Goal: Task Accomplishment & Management: Use online tool/utility

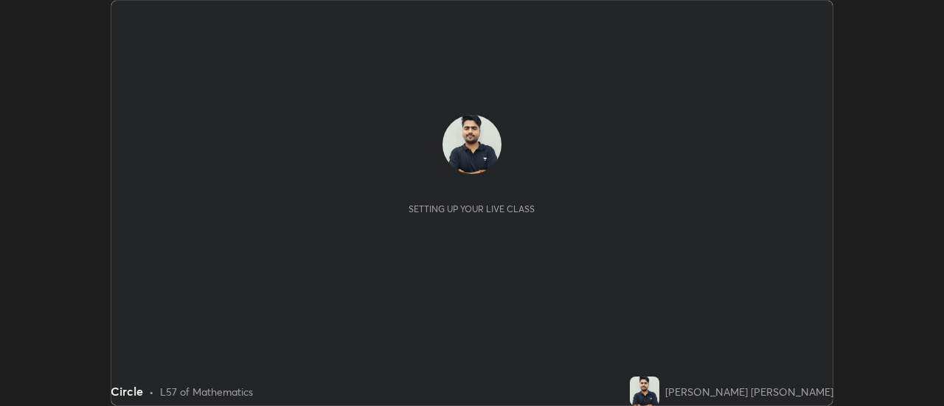
scroll to position [406, 943]
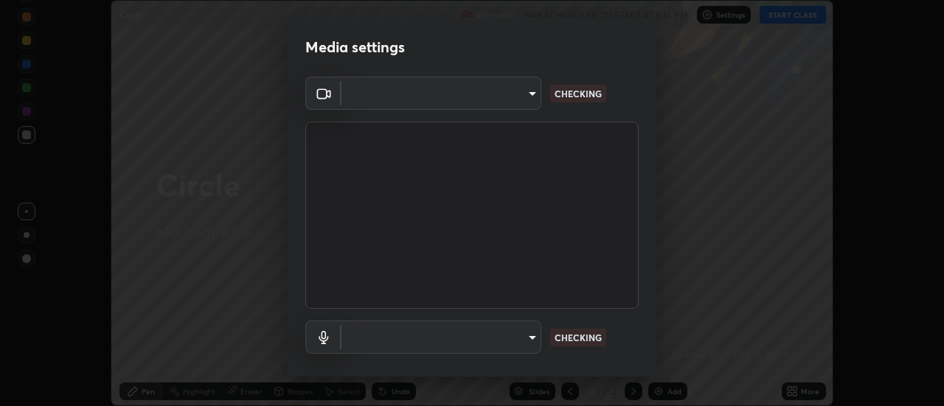
type input "22fd1baf326a4dc2477b81f4db25bcd6a257ae2ff3fe6e8918437301c5c1cc95"
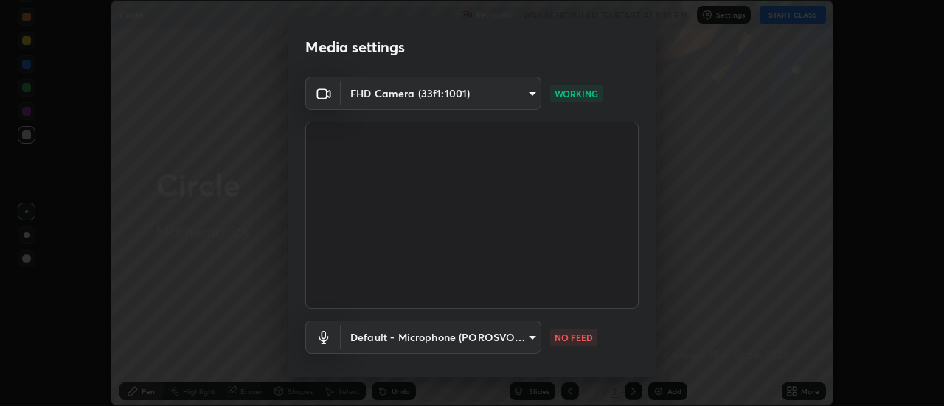
click at [497, 342] on body "Erase all Circle Recording WAS SCHEDULED TO START AT 5:15 PM Settings START CLA…" at bounding box center [472, 203] width 944 height 406
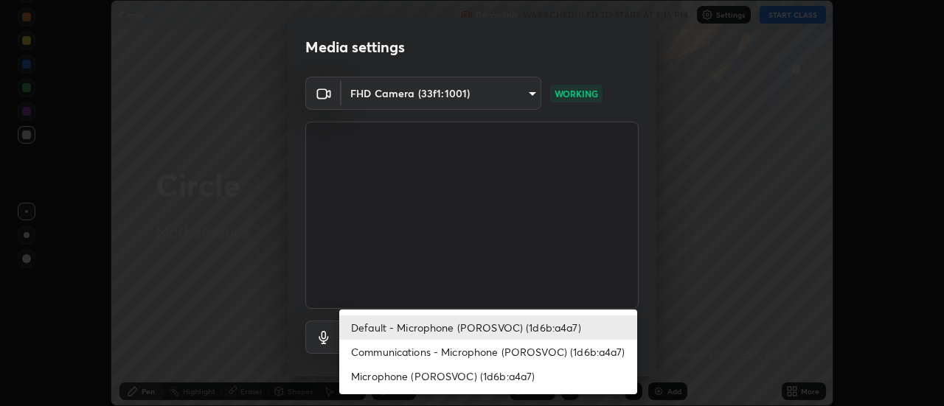
click at [507, 335] on li "Default - Microphone (POROSVOC) (1d6b:a4a7)" at bounding box center [488, 328] width 298 height 24
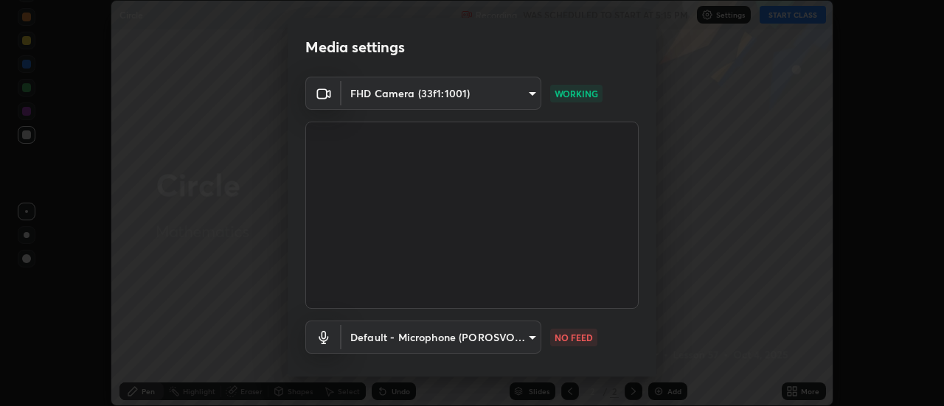
click at [508, 346] on body "Erase all Circle Recording WAS SCHEDULED TO START AT 5:15 PM Settings START CLA…" at bounding box center [472, 203] width 944 height 406
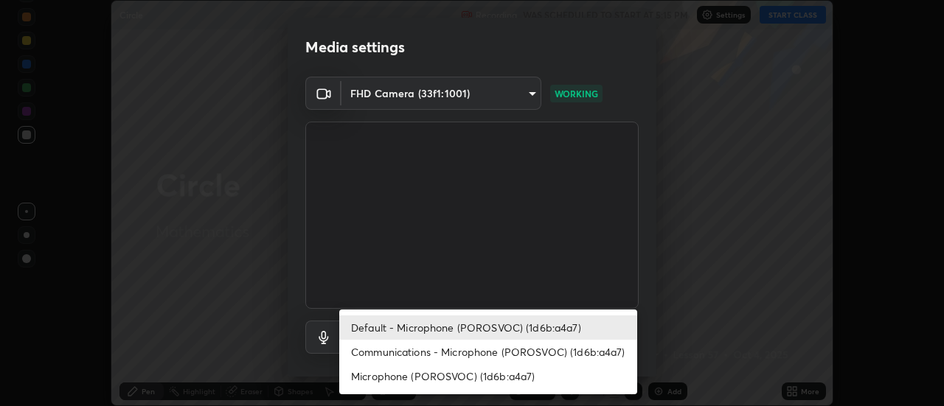
click at [500, 355] on li "Communications - Microphone (POROSVOC) (1d6b:a4a7)" at bounding box center [488, 352] width 298 height 24
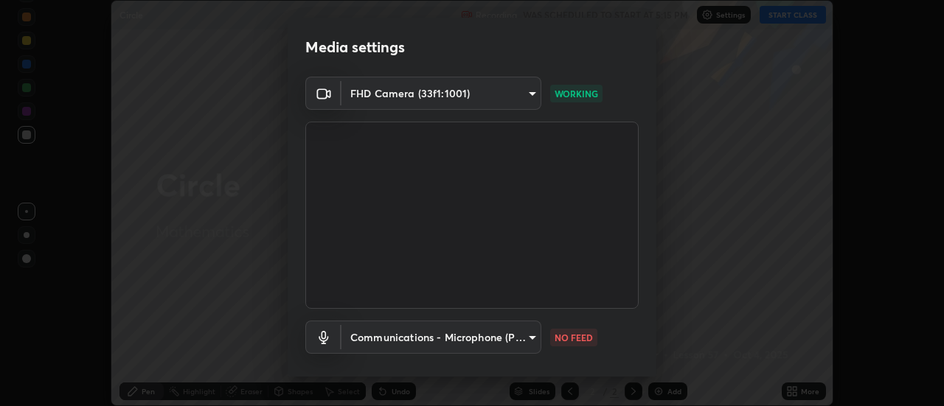
click at [494, 337] on body "Erase all Circle Recording WAS SCHEDULED TO START AT 5:15 PM Settings START CLA…" at bounding box center [472, 203] width 944 height 406
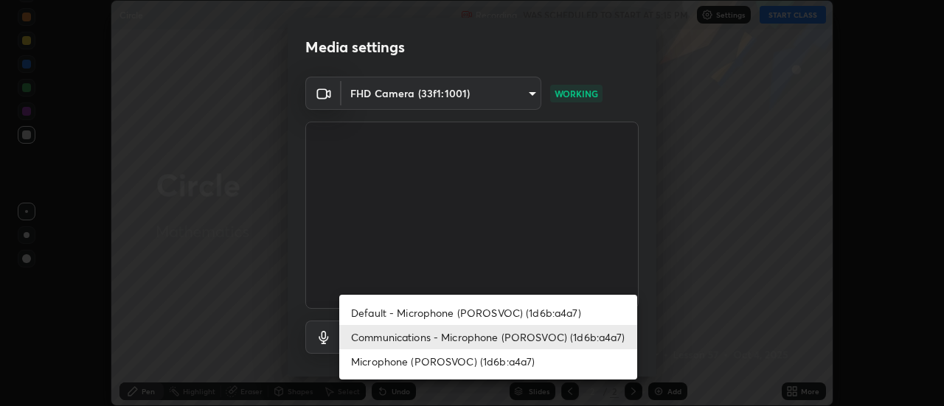
click at [505, 319] on li "Default - Microphone (POROSVOC) (1d6b:a4a7)" at bounding box center [488, 313] width 298 height 24
type input "default"
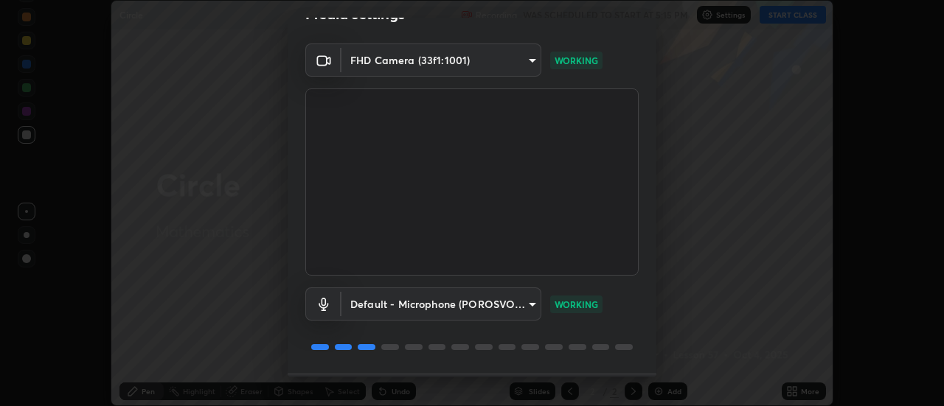
scroll to position [77, 0]
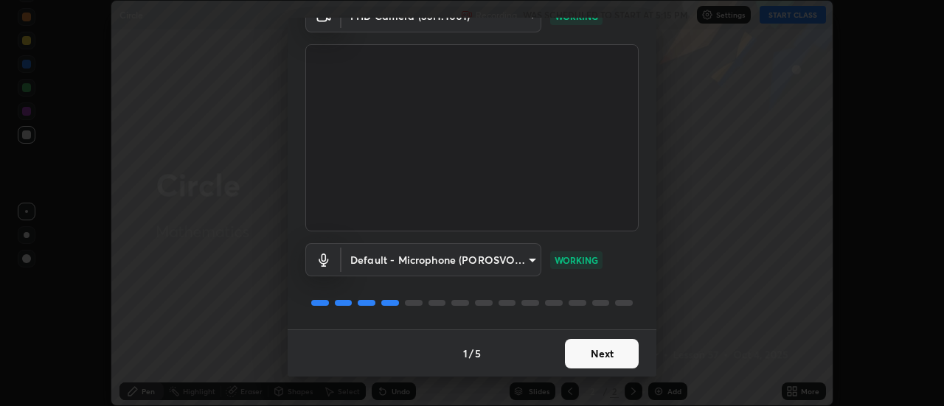
click at [606, 356] on button "Next" at bounding box center [602, 354] width 74 height 30
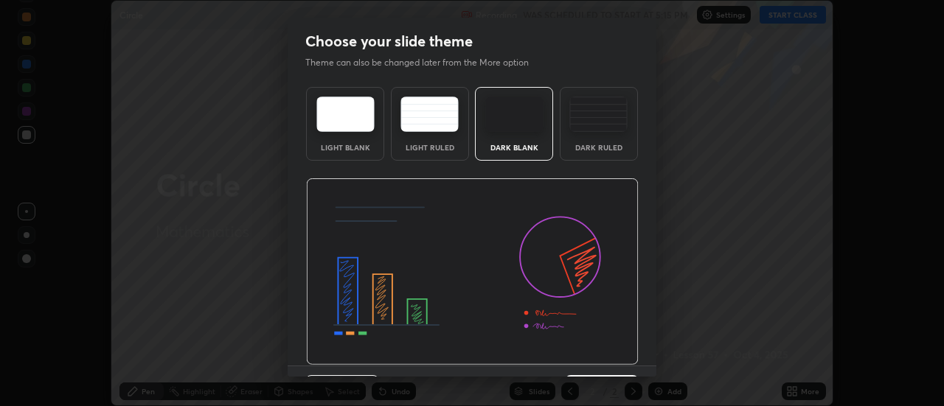
click at [609, 359] on img at bounding box center [472, 272] width 333 height 187
click at [606, 350] on img at bounding box center [472, 272] width 333 height 187
click at [609, 359] on img at bounding box center [472, 272] width 333 height 187
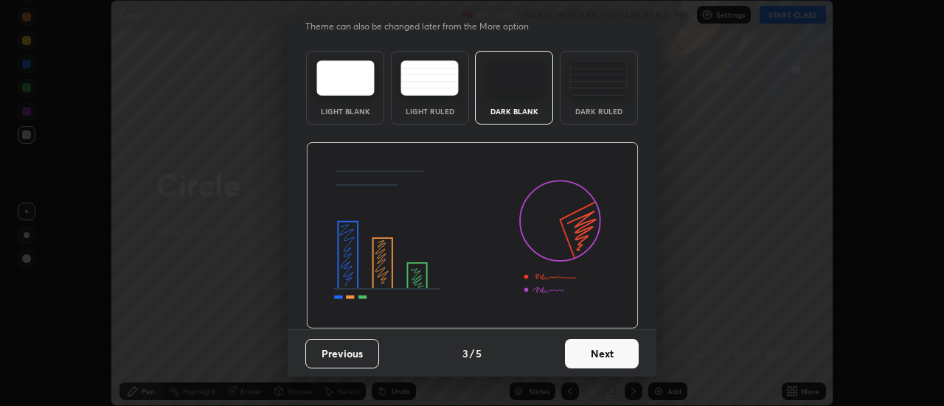
click at [606, 356] on button "Next" at bounding box center [602, 354] width 74 height 30
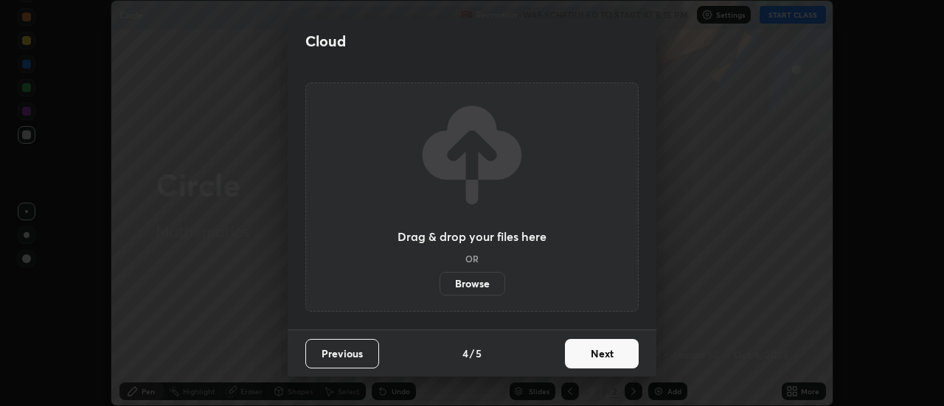
scroll to position [0, 0]
click at [608, 356] on button "Next" at bounding box center [602, 354] width 74 height 30
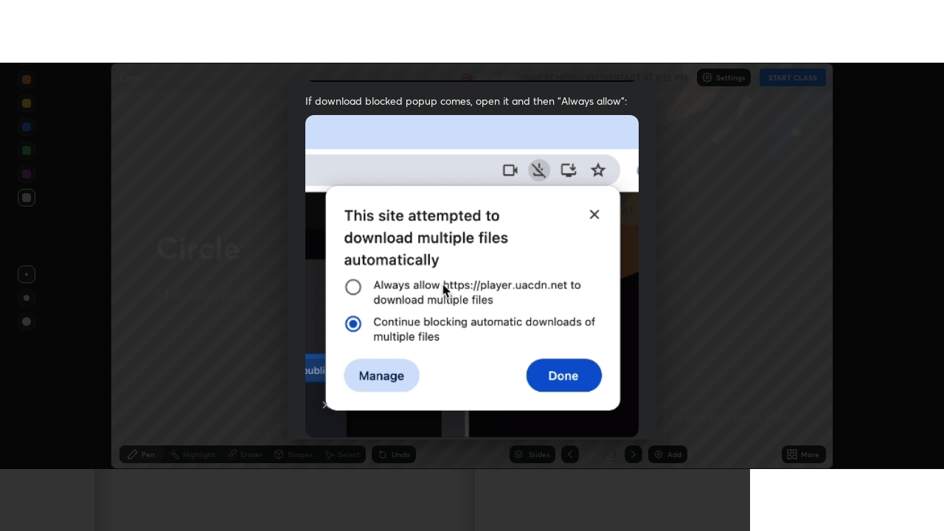
scroll to position [378, 0]
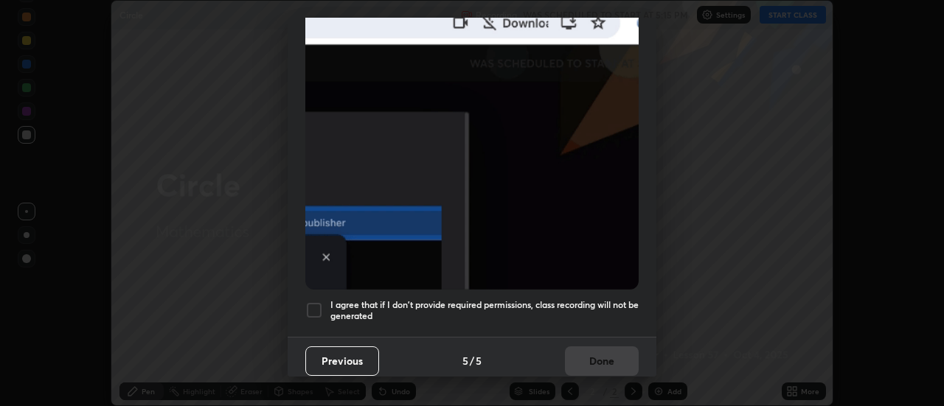
click at [598, 299] on h5 "I agree that if I don't provide required permissions, class recording will not …" at bounding box center [484, 310] width 308 height 23
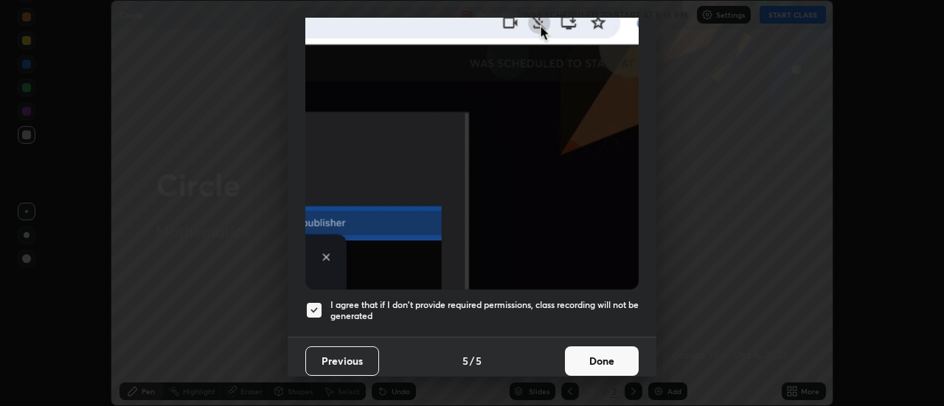
click at [598, 347] on button "Done" at bounding box center [602, 362] width 74 height 30
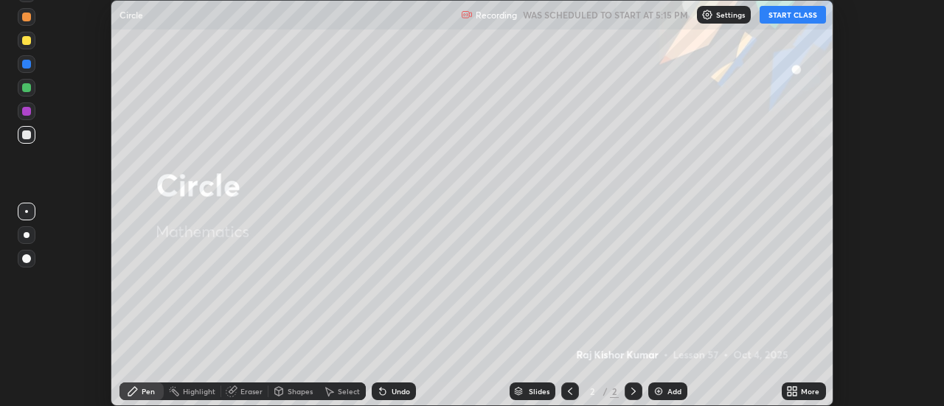
click at [800, 390] on div "More" at bounding box center [804, 392] width 44 height 18
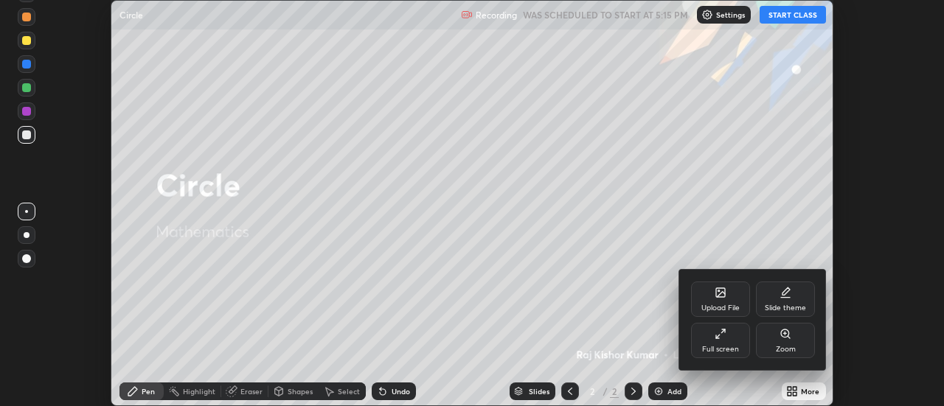
click at [719, 340] on div "Full screen" at bounding box center [720, 340] width 59 height 35
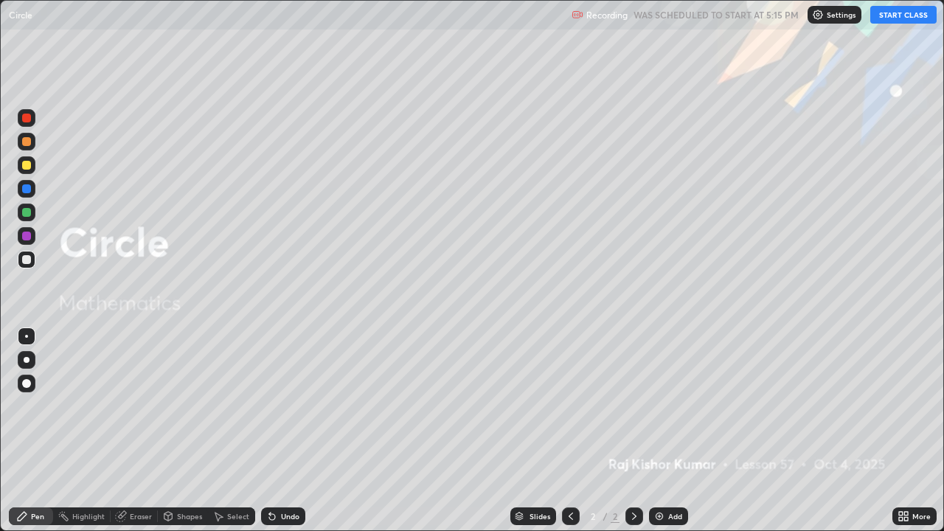
scroll to position [531, 944]
click at [901, 13] on button "START CLASS" at bounding box center [903, 15] width 66 height 18
click at [31, 389] on div at bounding box center [27, 384] width 18 height 18
click at [30, 165] on div at bounding box center [26, 165] width 9 height 9
click at [662, 406] on img at bounding box center [660, 516] width 12 height 12
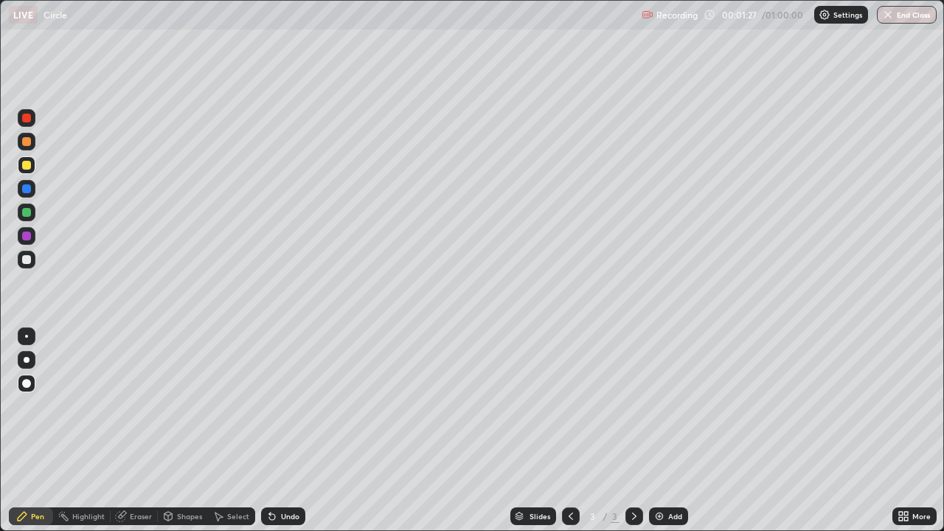
click at [81, 406] on div "Highlight" at bounding box center [88, 516] width 32 height 7
click at [186, 406] on div "Shapes" at bounding box center [183, 517] width 50 height 18
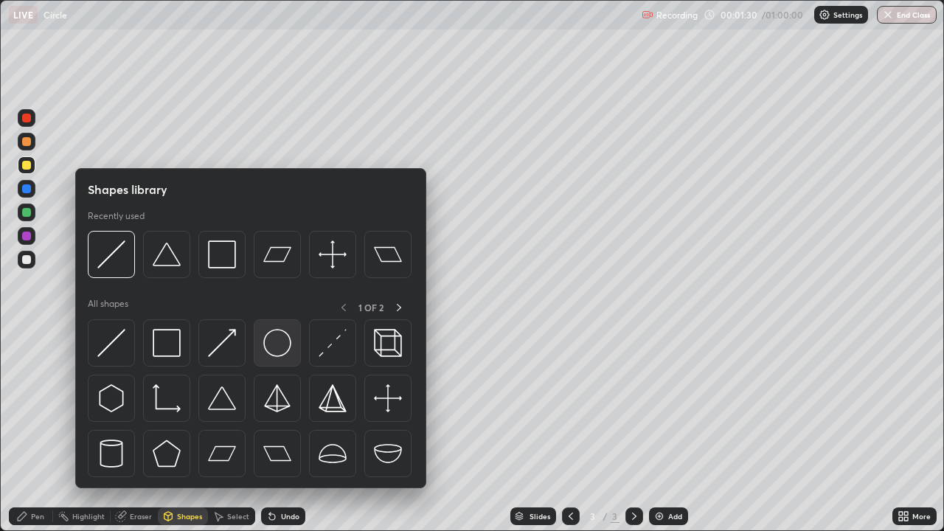
click at [278, 344] on img at bounding box center [277, 343] width 28 height 28
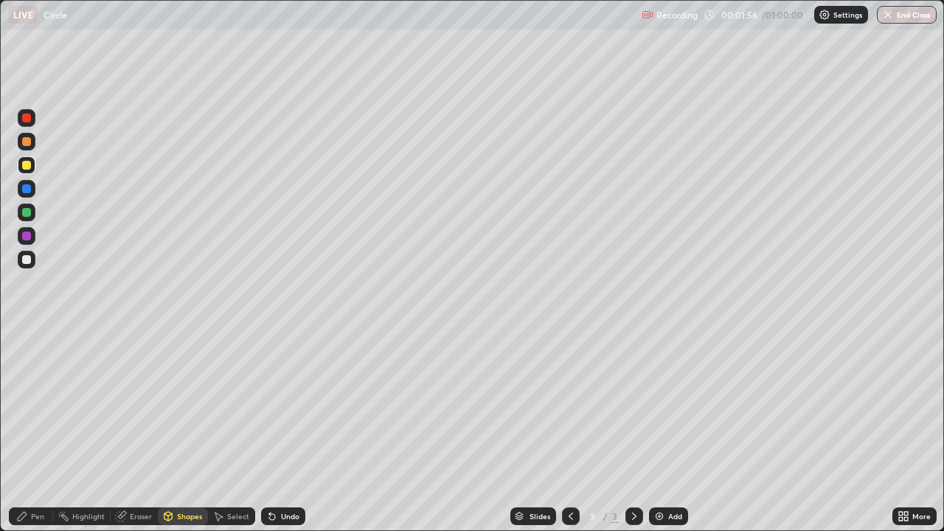
click at [35, 406] on div "Pen" at bounding box center [31, 517] width 44 height 18
click at [27, 260] on div at bounding box center [26, 259] width 9 height 9
click at [137, 406] on div "Eraser" at bounding box center [141, 516] width 22 height 7
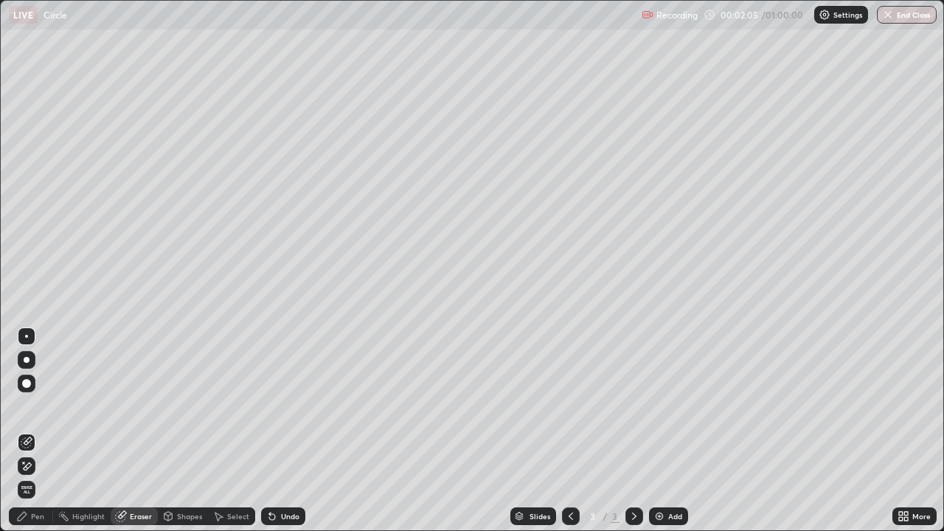
click at [177, 406] on div "Shapes" at bounding box center [189, 516] width 25 height 7
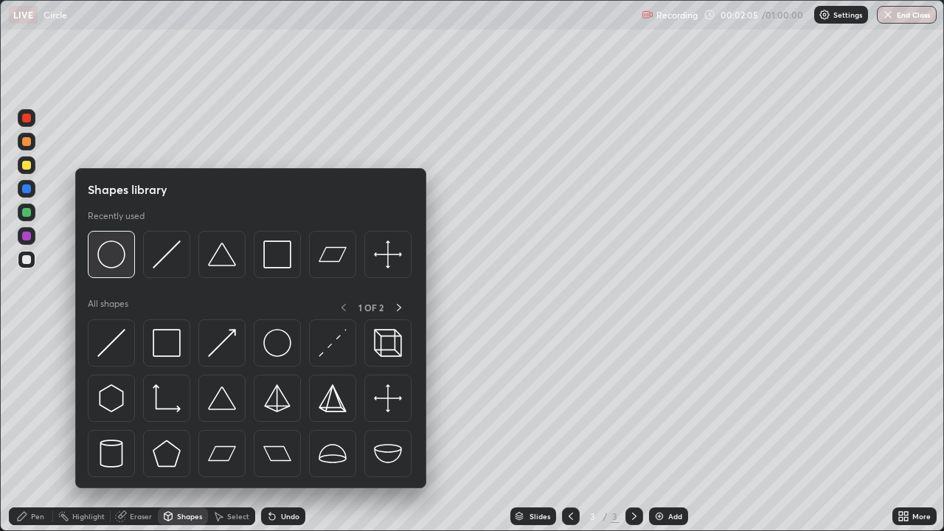
click at [123, 257] on img at bounding box center [111, 254] width 28 height 28
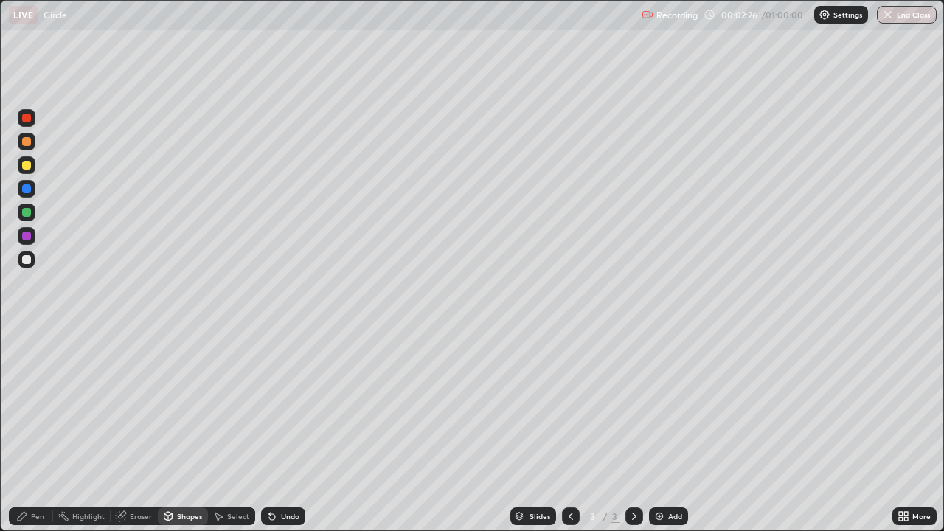
click at [36, 406] on div "Pen" at bounding box center [37, 516] width 13 height 7
click at [27, 213] on div at bounding box center [26, 212] width 9 height 9
click at [668, 406] on div "Add" at bounding box center [675, 516] width 14 height 7
click at [185, 406] on div "Shapes" at bounding box center [189, 516] width 25 height 7
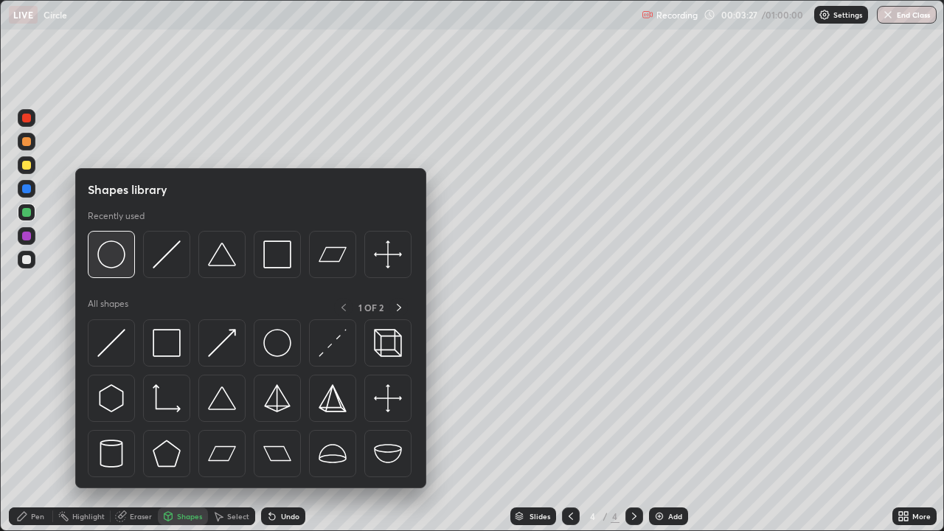
click at [123, 258] on img at bounding box center [111, 254] width 28 height 28
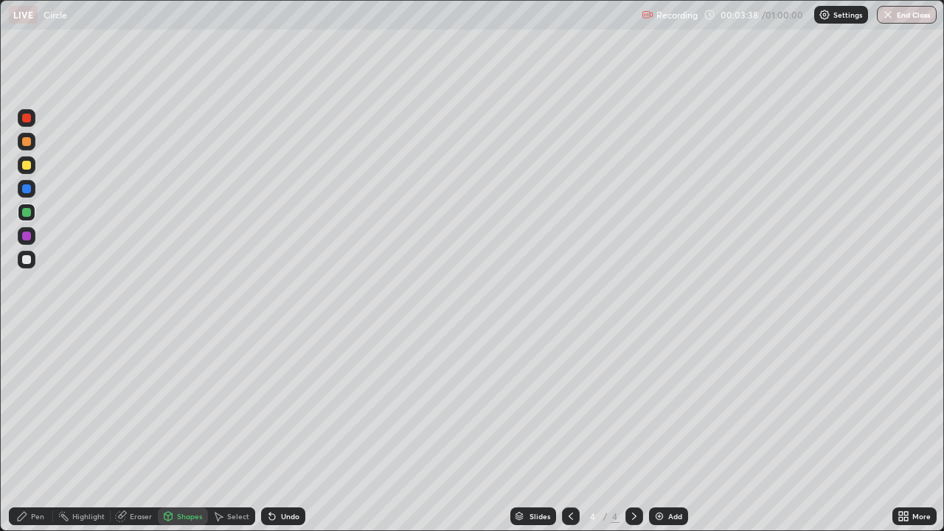
click at [25, 406] on icon at bounding box center [22, 516] width 12 height 12
click at [27, 260] on div at bounding box center [26, 259] width 9 height 9
click at [24, 166] on div at bounding box center [26, 165] width 9 height 9
click at [567, 406] on icon at bounding box center [571, 516] width 12 height 12
click at [633, 406] on icon at bounding box center [634, 516] width 12 height 12
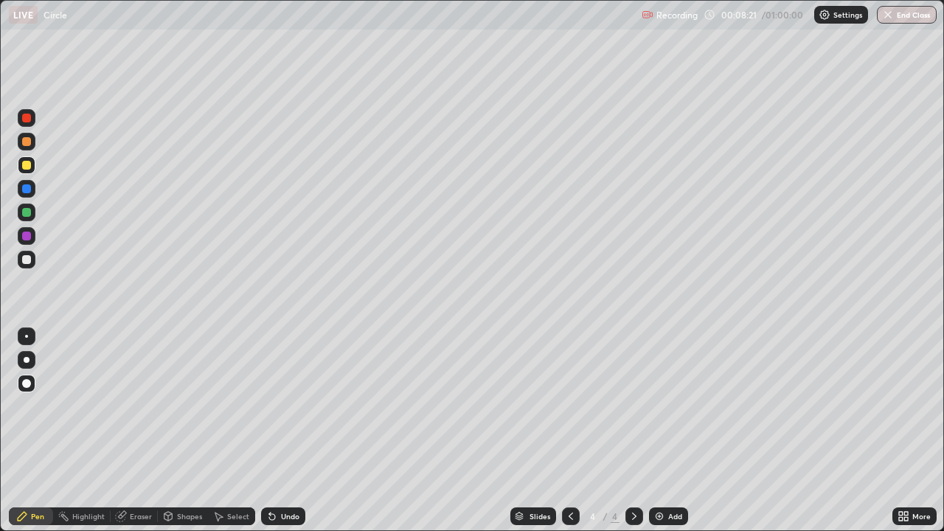
click at [673, 406] on div "Add" at bounding box center [668, 517] width 39 height 18
click at [29, 171] on div at bounding box center [27, 165] width 18 height 18
click at [283, 406] on div "Undo" at bounding box center [283, 517] width 44 height 18
click at [284, 406] on div "Undo" at bounding box center [283, 517] width 44 height 18
click at [285, 406] on div "Undo" at bounding box center [283, 517] width 44 height 18
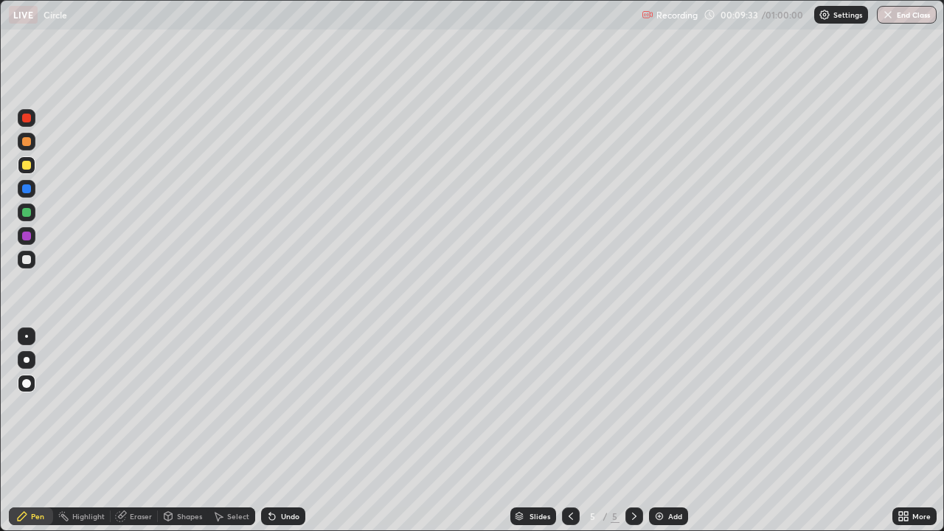
click at [285, 406] on div "Undo" at bounding box center [283, 517] width 44 height 18
click at [285, 406] on div "Undo" at bounding box center [290, 516] width 18 height 7
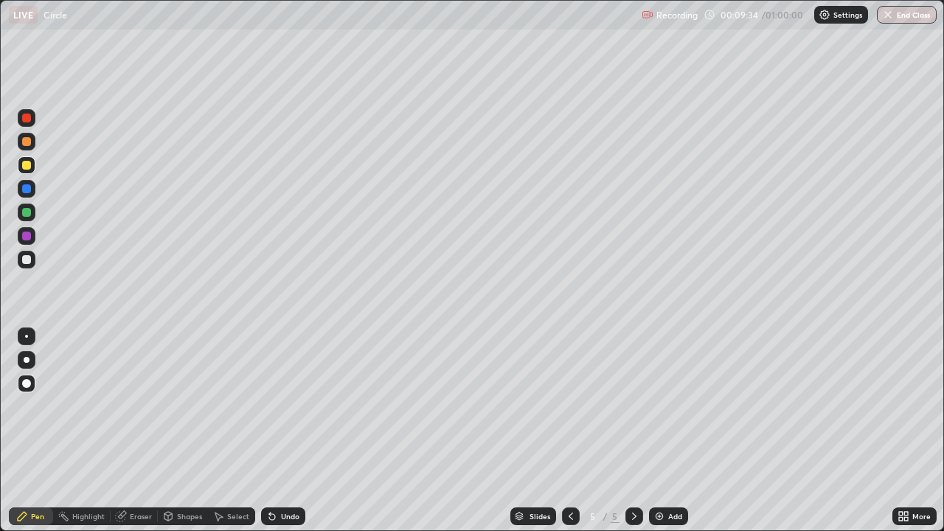
click at [290, 406] on div "Undo" at bounding box center [283, 517] width 44 height 18
click at [288, 406] on div "Undo" at bounding box center [283, 517] width 44 height 18
click at [287, 406] on div "Undo" at bounding box center [283, 517] width 44 height 18
click at [283, 406] on div "Undo" at bounding box center [290, 516] width 18 height 7
click at [282, 406] on div "Undo" at bounding box center [290, 516] width 18 height 7
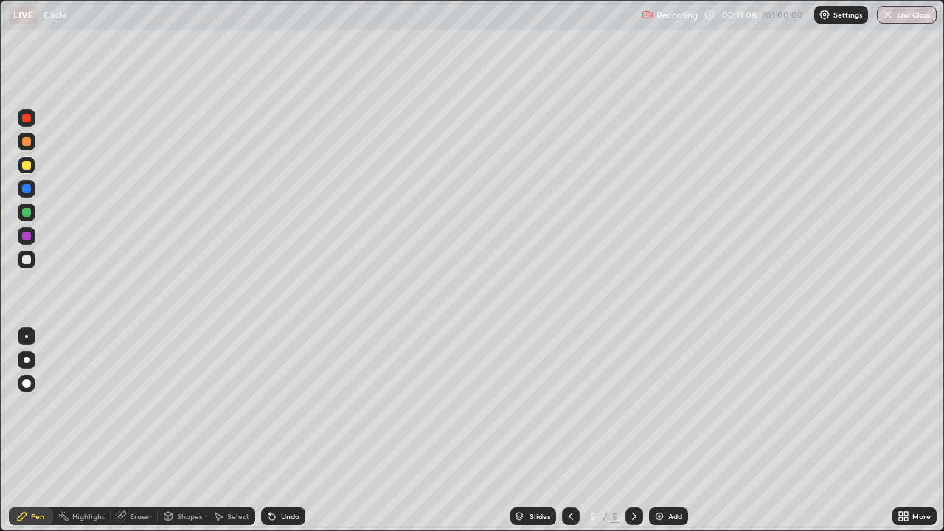
click at [282, 406] on div "Undo" at bounding box center [290, 516] width 18 height 7
click at [284, 406] on div "Undo" at bounding box center [290, 516] width 18 height 7
click at [283, 406] on div "Undo" at bounding box center [290, 516] width 18 height 7
click at [275, 406] on icon at bounding box center [272, 516] width 12 height 12
click at [656, 406] on img at bounding box center [660, 516] width 12 height 12
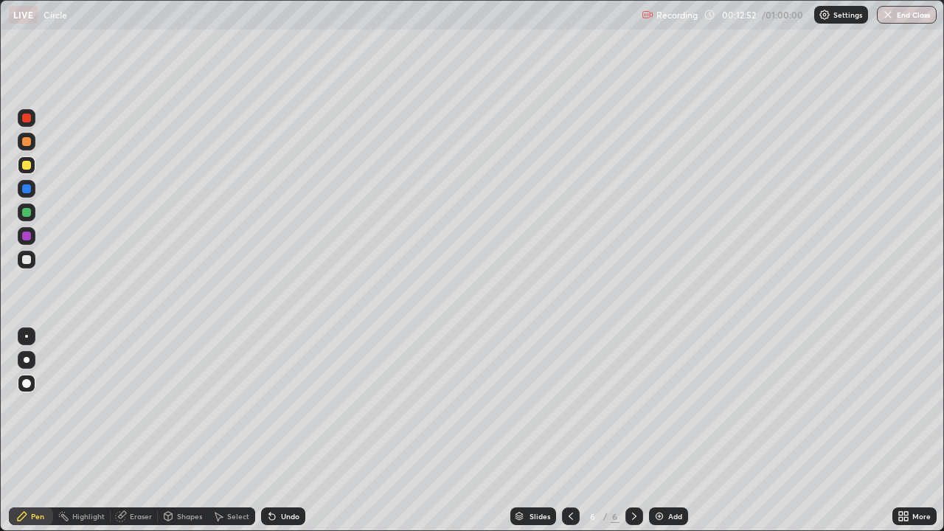
click at [22, 387] on div at bounding box center [27, 384] width 18 height 18
click at [32, 169] on div at bounding box center [27, 165] width 18 height 18
click at [808, 406] on div "Slides 6 / 6 Add" at bounding box center [598, 517] width 587 height 30
click at [27, 258] on div at bounding box center [26, 259] width 9 height 9
click at [286, 406] on div "Undo" at bounding box center [290, 516] width 18 height 7
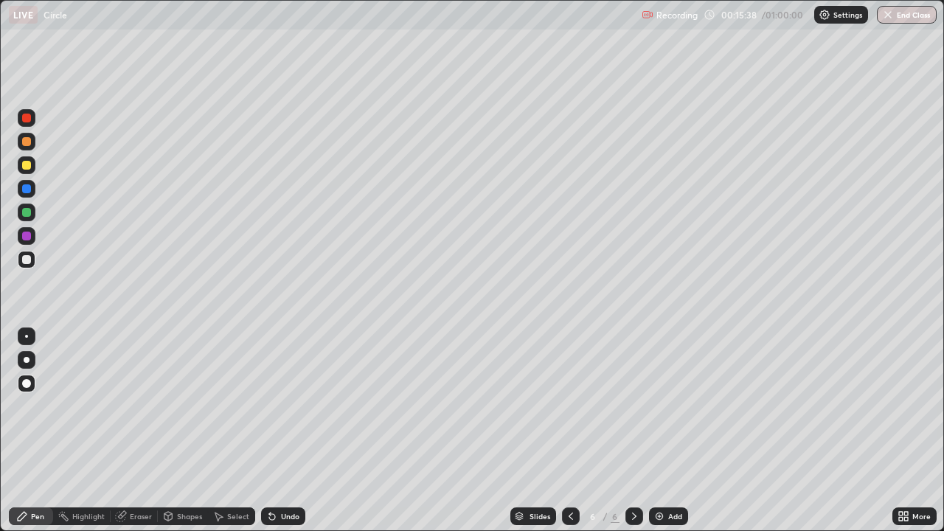
click at [291, 406] on div "Undo" at bounding box center [290, 516] width 18 height 7
click at [664, 406] on img at bounding box center [660, 516] width 12 height 12
click at [27, 168] on div at bounding box center [26, 165] width 9 height 9
click at [27, 258] on div at bounding box center [26, 259] width 9 height 9
click at [677, 406] on div "Add" at bounding box center [675, 516] width 14 height 7
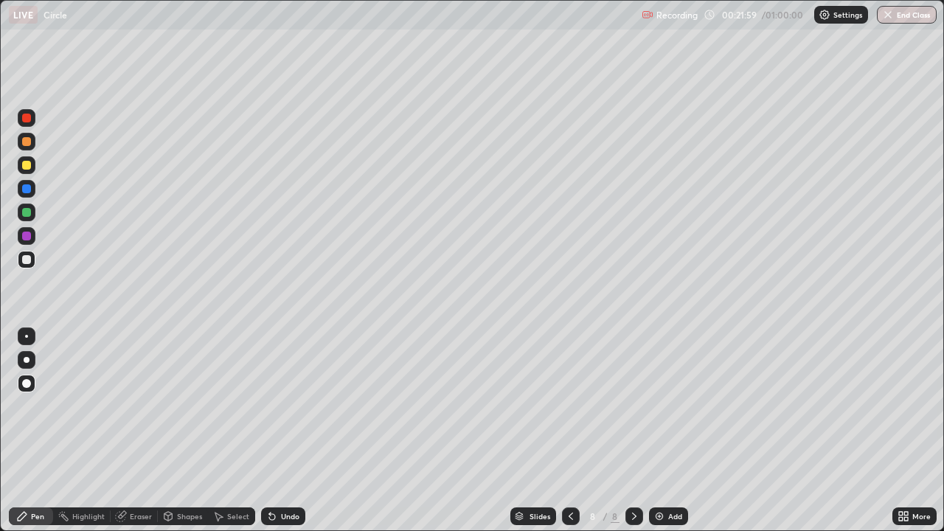
click at [26, 170] on div at bounding box center [27, 165] width 18 height 18
click at [24, 214] on div at bounding box center [26, 212] width 9 height 9
click at [135, 406] on div "Eraser" at bounding box center [141, 516] width 22 height 7
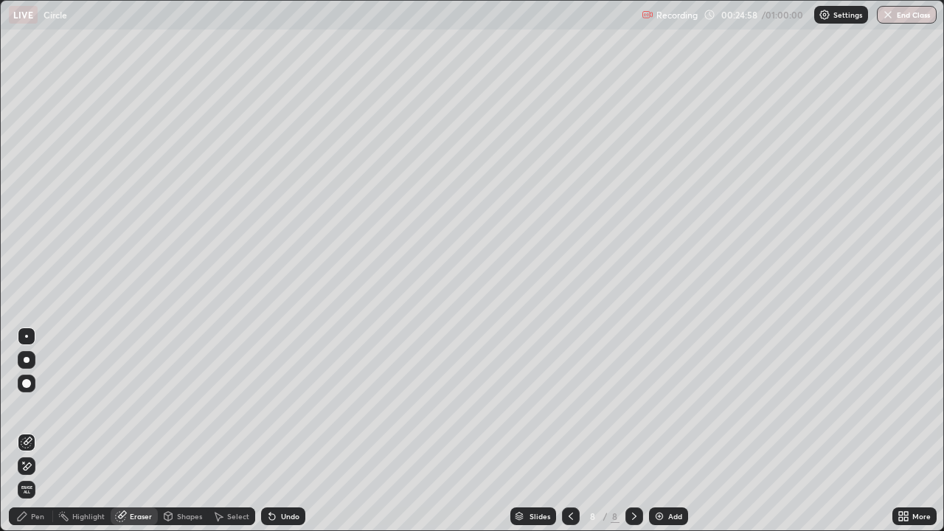
click at [28, 406] on icon at bounding box center [27, 466] width 12 height 13
click at [34, 406] on div "Pen" at bounding box center [37, 516] width 13 height 7
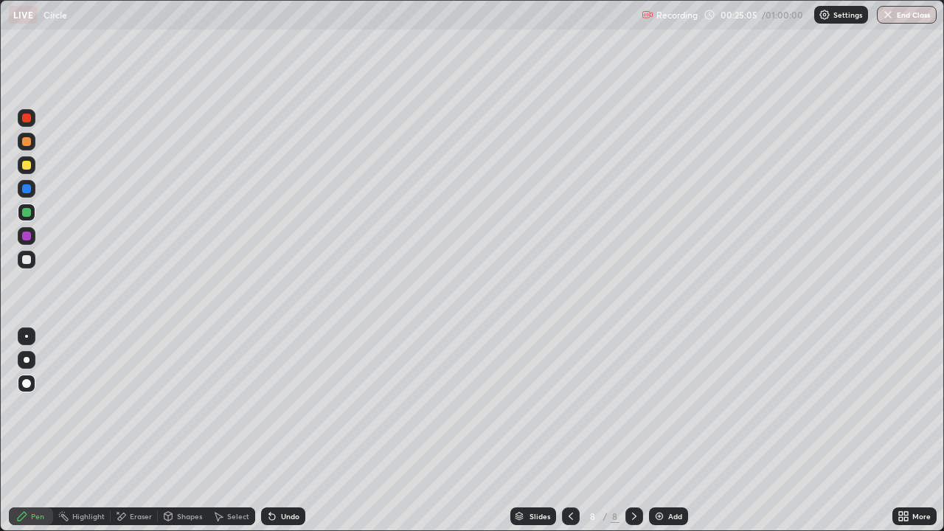
click at [25, 166] on div at bounding box center [26, 165] width 9 height 9
click at [18, 258] on div at bounding box center [27, 260] width 18 height 18
click at [569, 406] on icon at bounding box center [571, 516] width 12 height 12
click at [634, 406] on icon at bounding box center [634, 516] width 4 height 7
click at [283, 406] on div "Undo" at bounding box center [283, 517] width 44 height 18
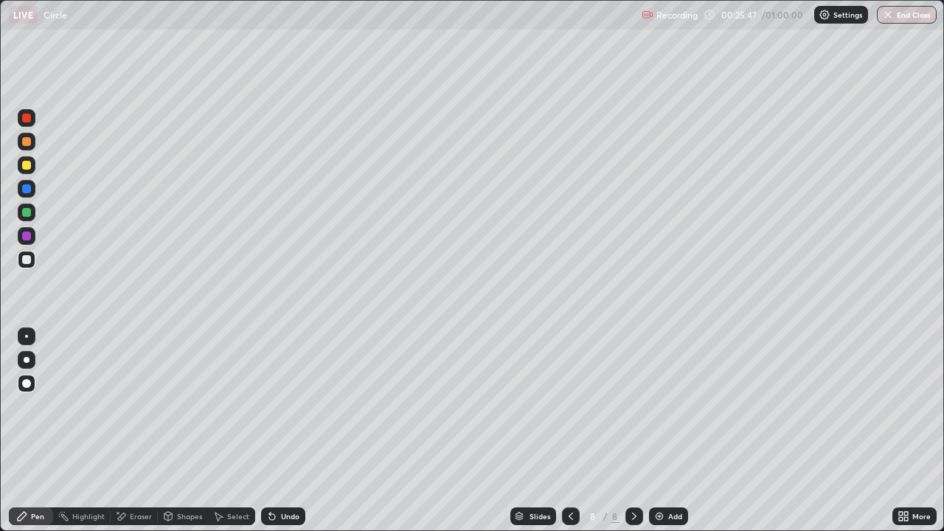
click at [288, 406] on div "Undo" at bounding box center [283, 517] width 44 height 18
click at [25, 212] on div at bounding box center [26, 212] width 9 height 9
click at [27, 235] on div at bounding box center [26, 236] width 9 height 9
click at [24, 257] on div at bounding box center [26, 259] width 9 height 9
click at [131, 406] on div "Eraser" at bounding box center [141, 516] width 22 height 7
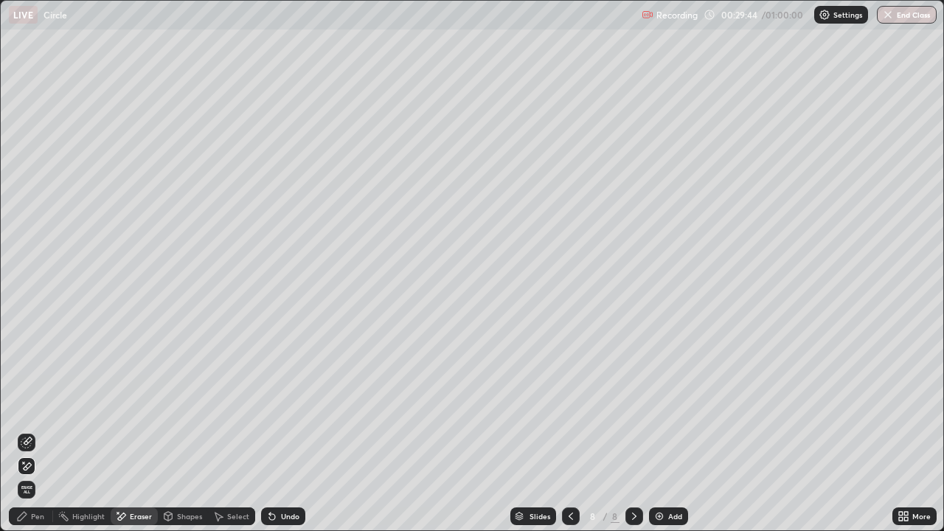
click at [32, 406] on div "Pen" at bounding box center [37, 516] width 13 height 7
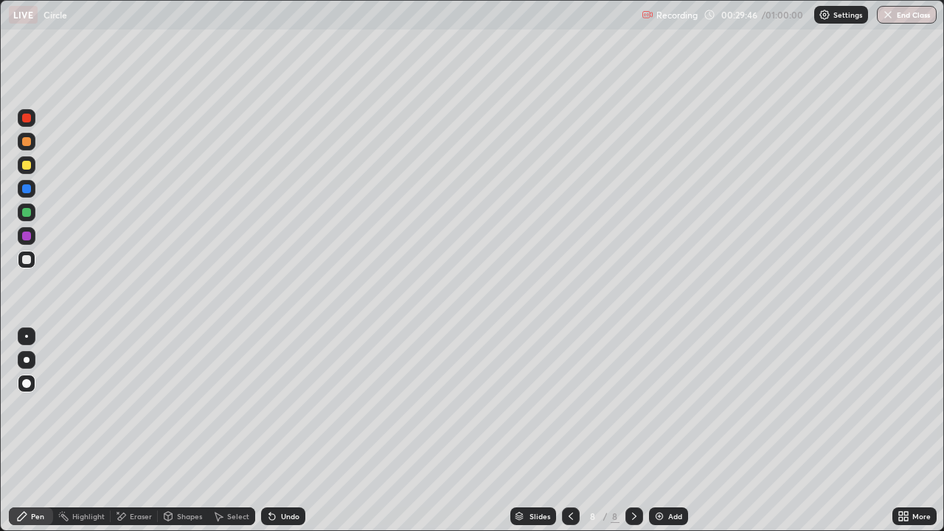
click at [24, 266] on div at bounding box center [27, 260] width 18 height 18
click at [284, 406] on div "Undo" at bounding box center [290, 516] width 18 height 7
click at [282, 406] on div "Undo" at bounding box center [290, 516] width 18 height 7
click at [284, 406] on div "Undo" at bounding box center [290, 516] width 18 height 7
click at [286, 406] on div "Undo" at bounding box center [290, 516] width 18 height 7
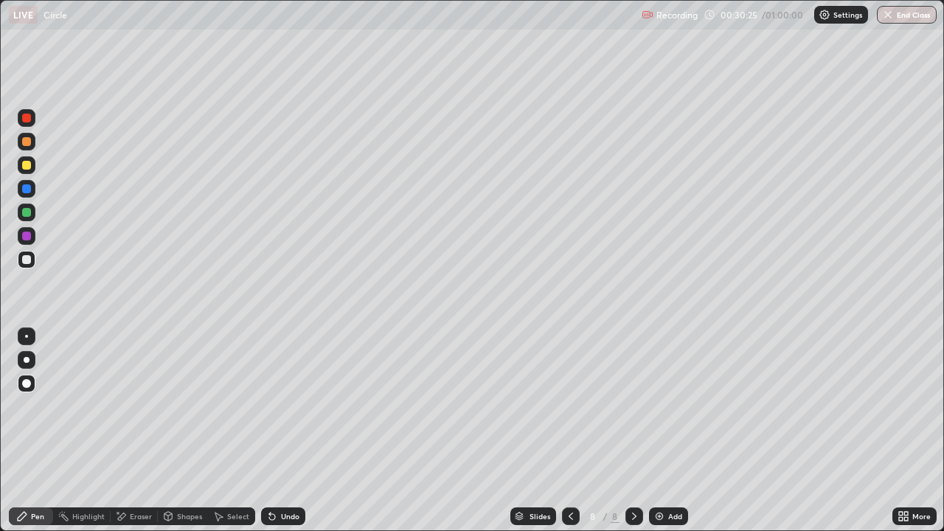
click at [285, 406] on div "Undo" at bounding box center [283, 517] width 44 height 18
click at [27, 265] on div at bounding box center [27, 260] width 18 height 18
click at [28, 218] on div at bounding box center [27, 213] width 18 height 18
click at [27, 167] on div at bounding box center [26, 165] width 9 height 9
click at [140, 406] on div "Eraser" at bounding box center [141, 516] width 22 height 7
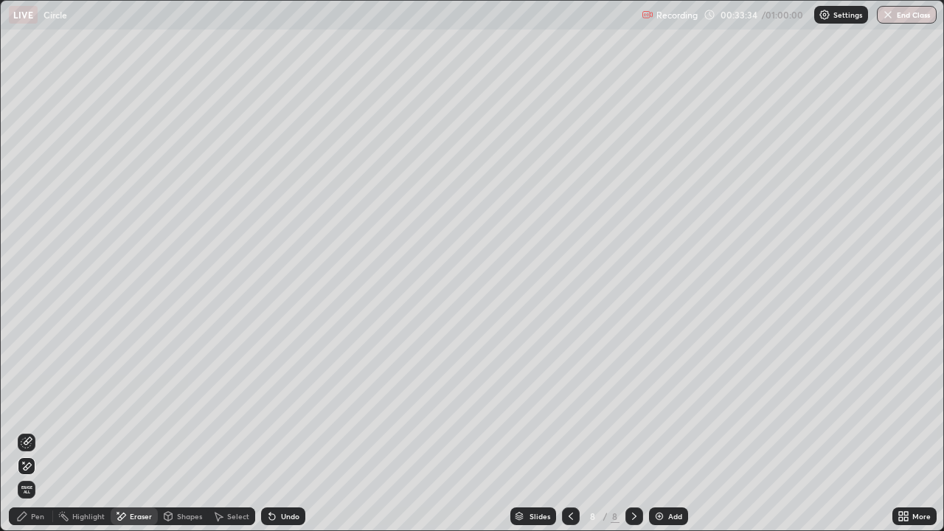
click at [25, 406] on icon at bounding box center [28, 466] width 8 height 7
click at [36, 406] on div "Pen" at bounding box center [37, 516] width 13 height 7
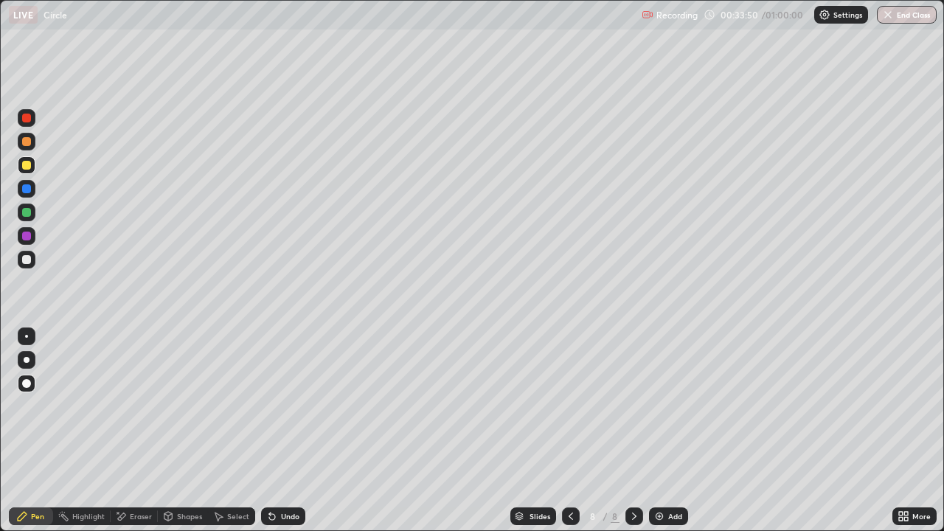
click at [24, 258] on div at bounding box center [26, 259] width 9 height 9
click at [27, 360] on div at bounding box center [27, 360] width 6 height 6
click at [278, 406] on div "Undo" at bounding box center [283, 517] width 44 height 18
click at [283, 406] on div "Undo" at bounding box center [290, 516] width 18 height 7
click at [30, 156] on div at bounding box center [27, 165] width 18 height 18
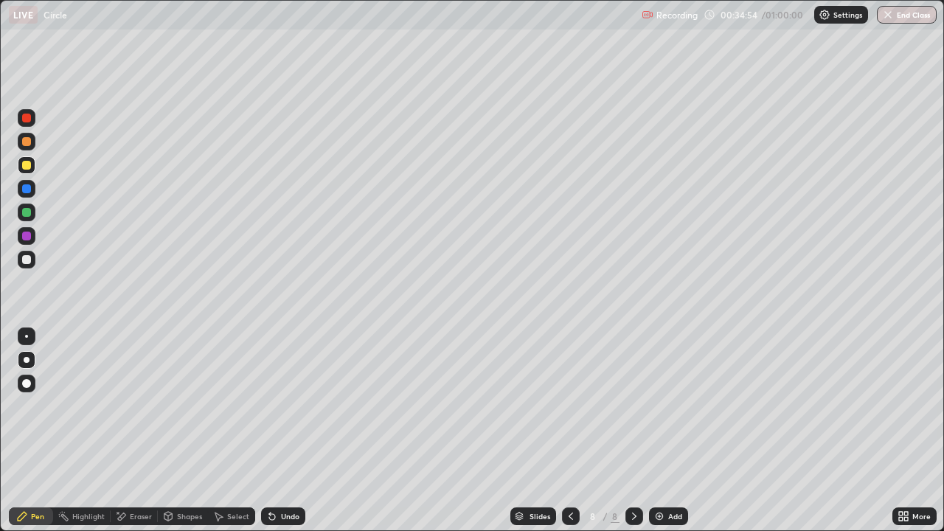
click at [287, 406] on div "Undo" at bounding box center [290, 516] width 18 height 7
click at [131, 406] on div "Eraser" at bounding box center [141, 516] width 22 height 7
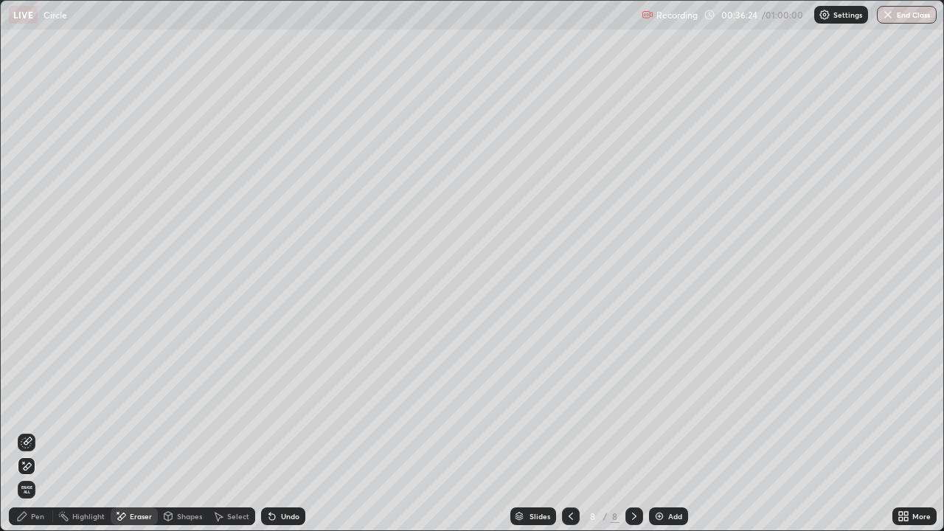
click at [24, 406] on icon at bounding box center [23, 462] width 1 height 1
click at [38, 406] on div "Pen" at bounding box center [37, 516] width 13 height 7
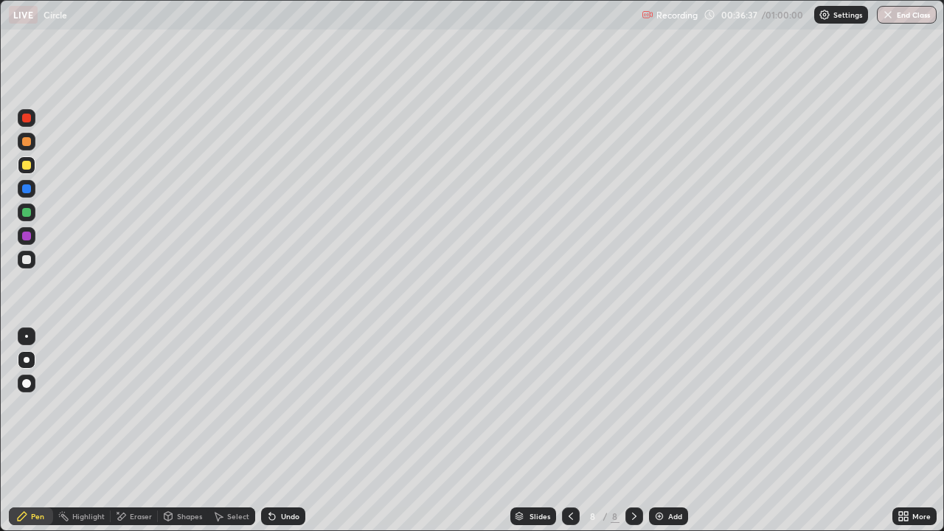
click at [24, 261] on div at bounding box center [26, 259] width 9 height 9
click at [136, 406] on div "Eraser" at bounding box center [141, 516] width 22 height 7
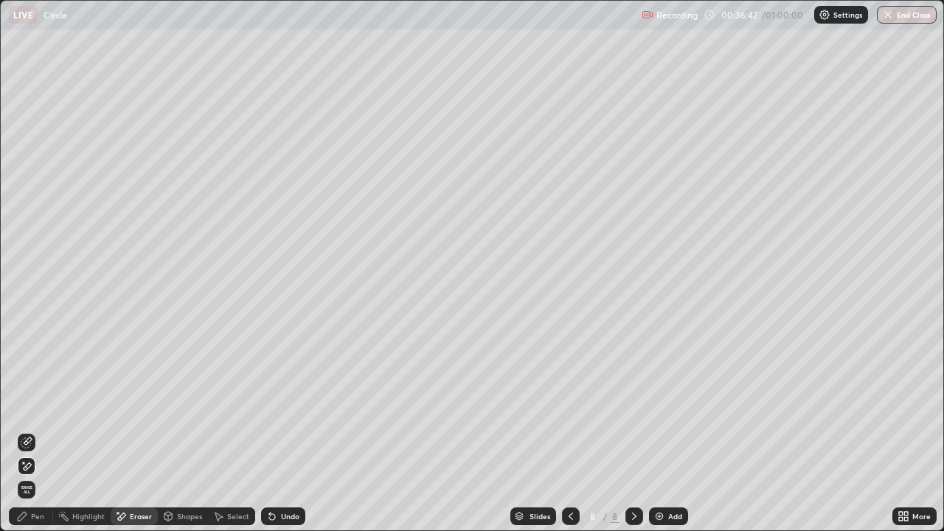
click at [27, 406] on icon at bounding box center [22, 516] width 12 height 12
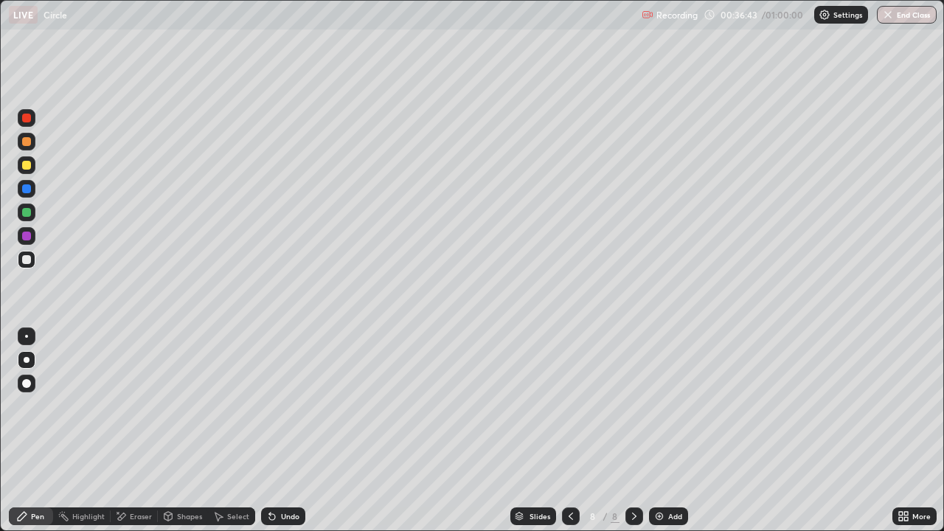
click at [26, 162] on div at bounding box center [26, 165] width 9 height 9
click at [288, 406] on div "Undo" at bounding box center [290, 516] width 18 height 7
click at [281, 406] on div "Undo" at bounding box center [290, 516] width 18 height 7
click at [276, 406] on div "Undo" at bounding box center [283, 517] width 44 height 18
click at [270, 406] on icon at bounding box center [272, 517] width 6 height 6
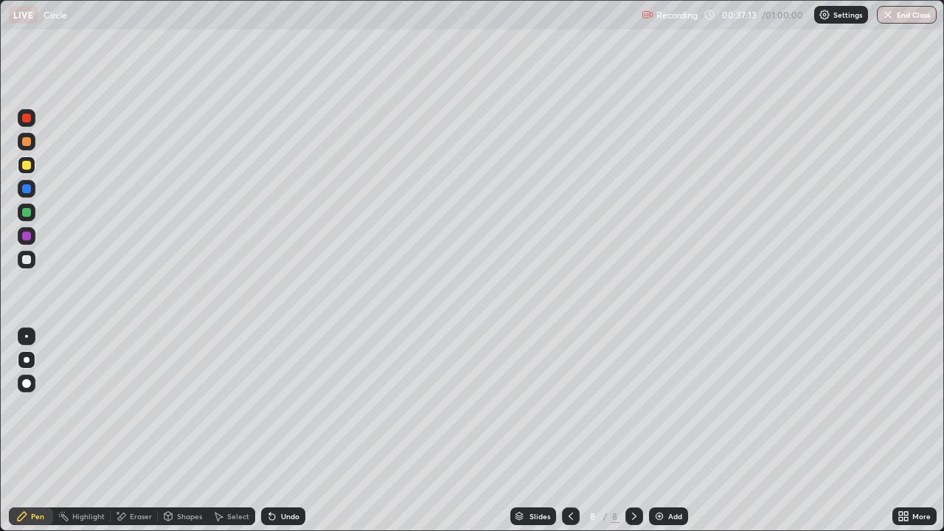
click at [274, 406] on icon at bounding box center [272, 516] width 12 height 12
click at [285, 406] on div "Undo" at bounding box center [290, 516] width 18 height 7
click at [27, 213] on div at bounding box center [26, 212] width 9 height 9
click at [23, 235] on div at bounding box center [26, 236] width 9 height 9
click at [668, 406] on div "Add" at bounding box center [668, 517] width 39 height 18
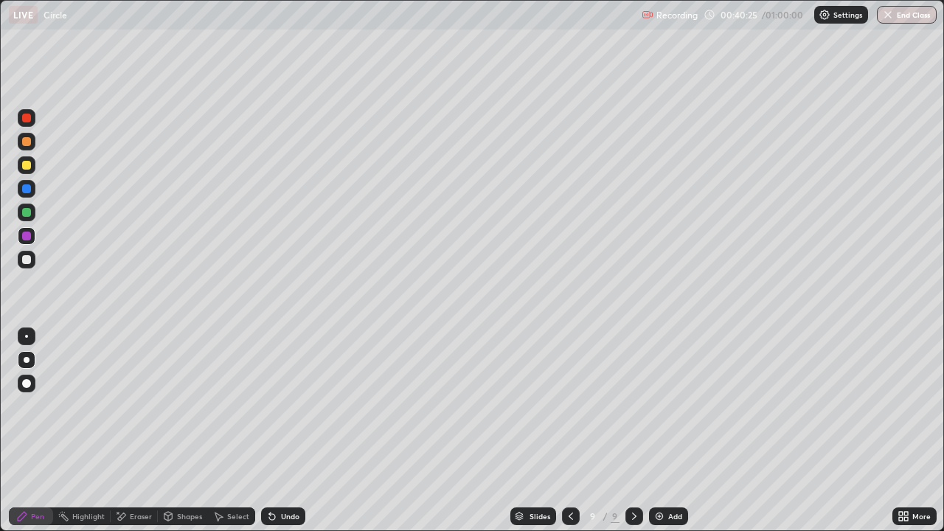
click at [180, 406] on div "Shapes" at bounding box center [189, 516] width 25 height 7
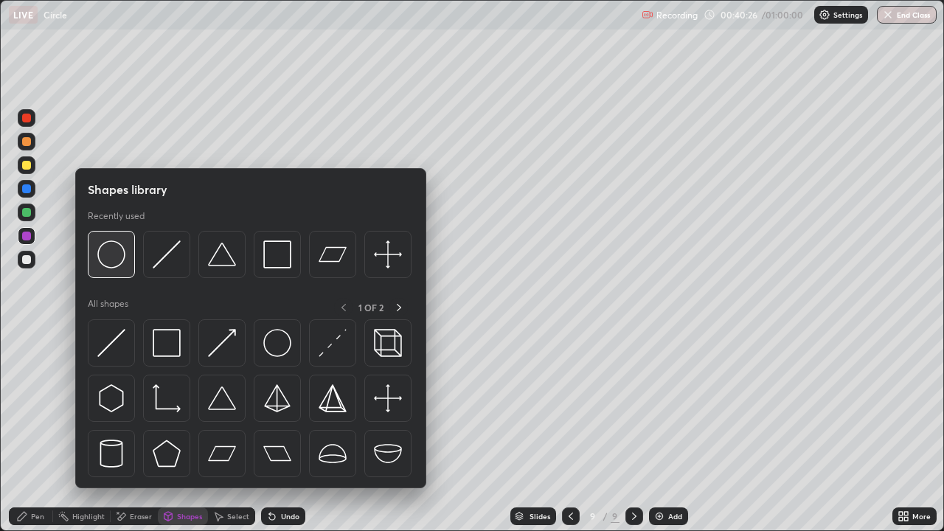
click at [112, 260] on img at bounding box center [111, 254] width 28 height 28
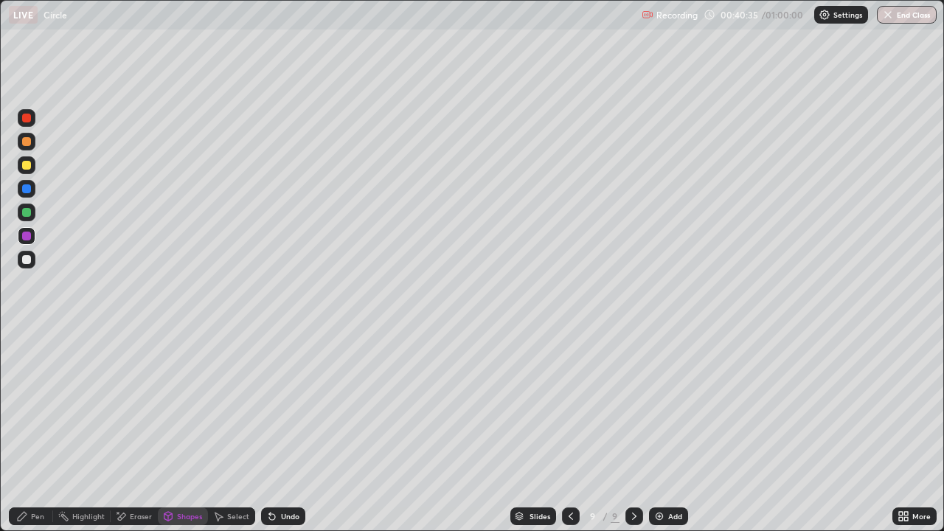
click at [24, 260] on div at bounding box center [26, 259] width 9 height 9
click at [35, 406] on div "Pen" at bounding box center [31, 517] width 44 height 18
click at [181, 406] on div "Shapes" at bounding box center [189, 516] width 25 height 7
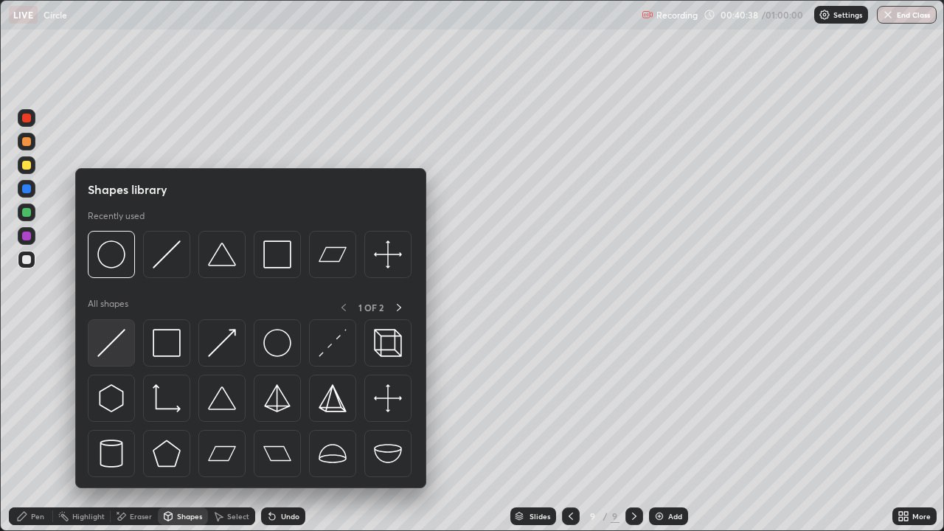
click at [115, 344] on img at bounding box center [111, 343] width 28 height 28
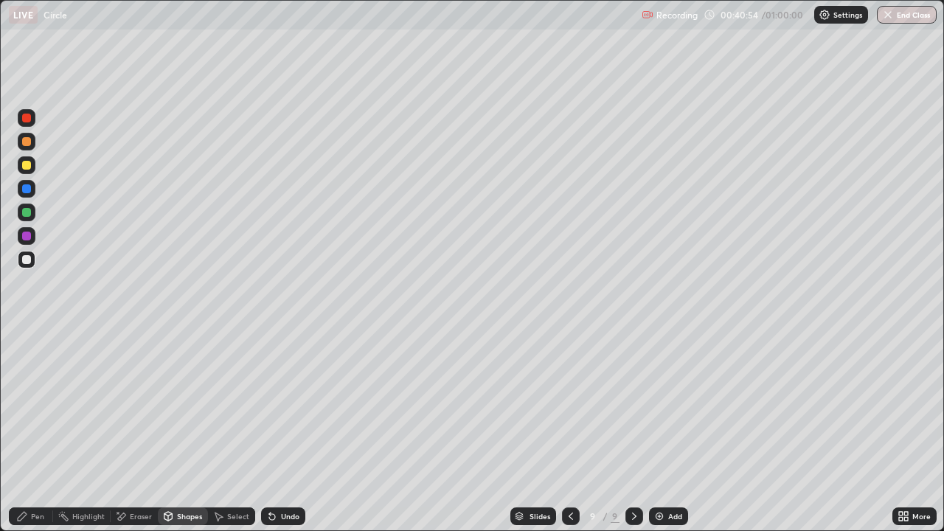
click at [31, 406] on div "Pen" at bounding box center [37, 516] width 13 height 7
click at [267, 406] on div "Undo" at bounding box center [283, 517] width 44 height 18
click at [281, 406] on div "Undo" at bounding box center [290, 516] width 18 height 7
click at [290, 406] on div "Undo" at bounding box center [290, 516] width 18 height 7
click at [24, 167] on div at bounding box center [26, 165] width 9 height 9
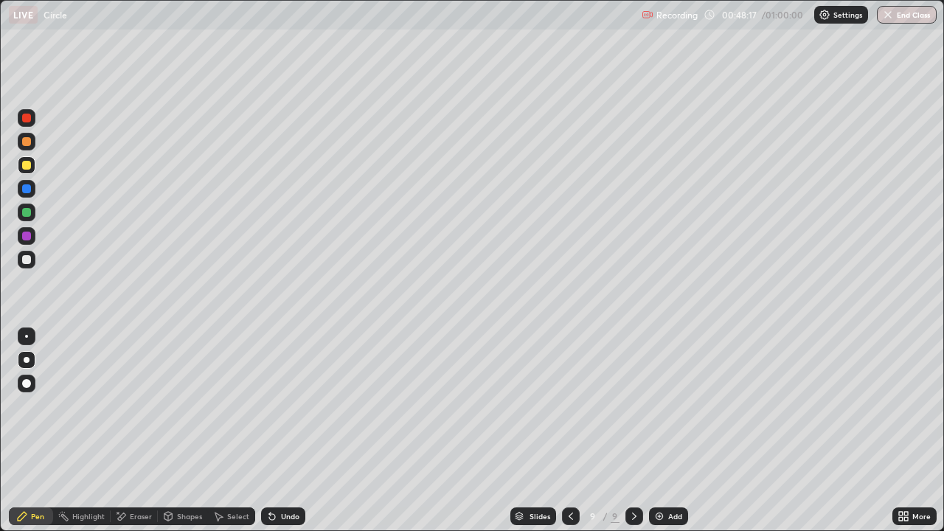
click at [677, 406] on div "Add" at bounding box center [668, 517] width 39 height 18
click at [173, 406] on icon at bounding box center [168, 516] width 12 height 12
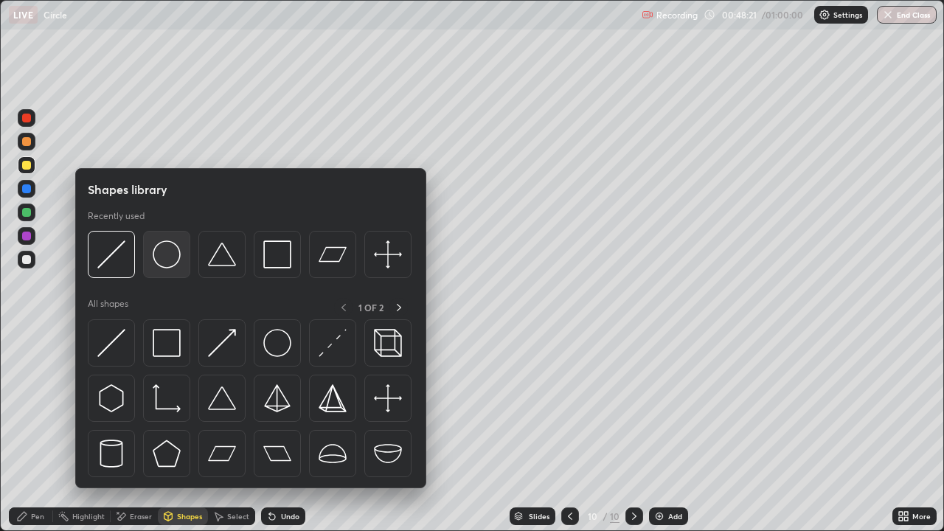
click at [166, 257] on img at bounding box center [167, 254] width 28 height 28
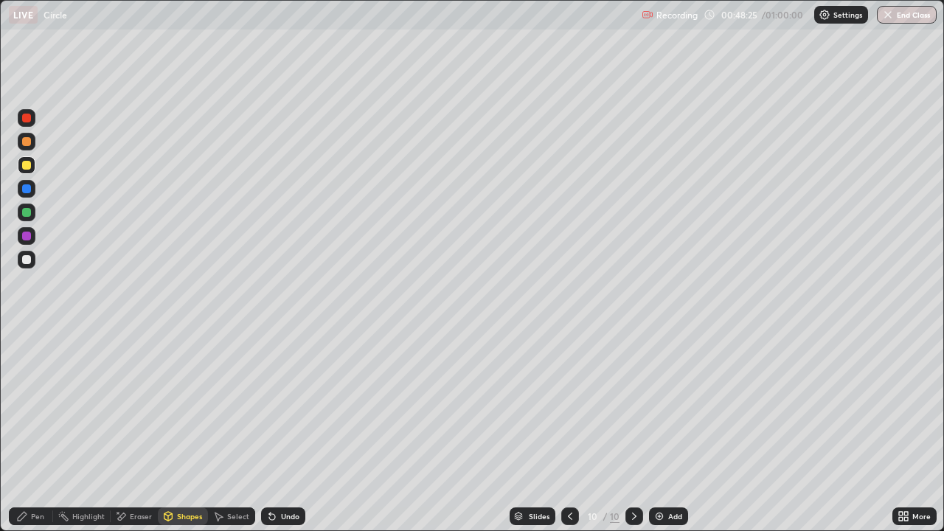
click at [182, 406] on div "Shapes" at bounding box center [189, 516] width 25 height 7
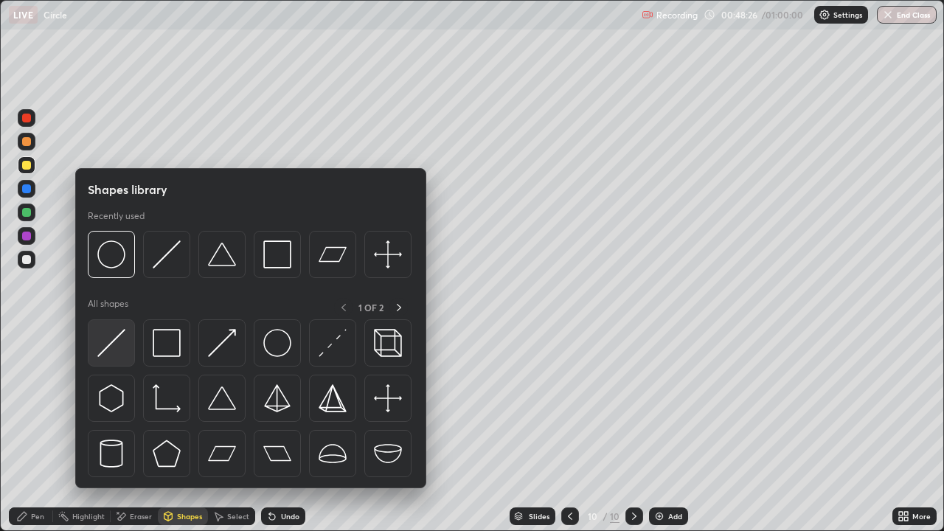
click at [111, 354] on img at bounding box center [111, 343] width 28 height 28
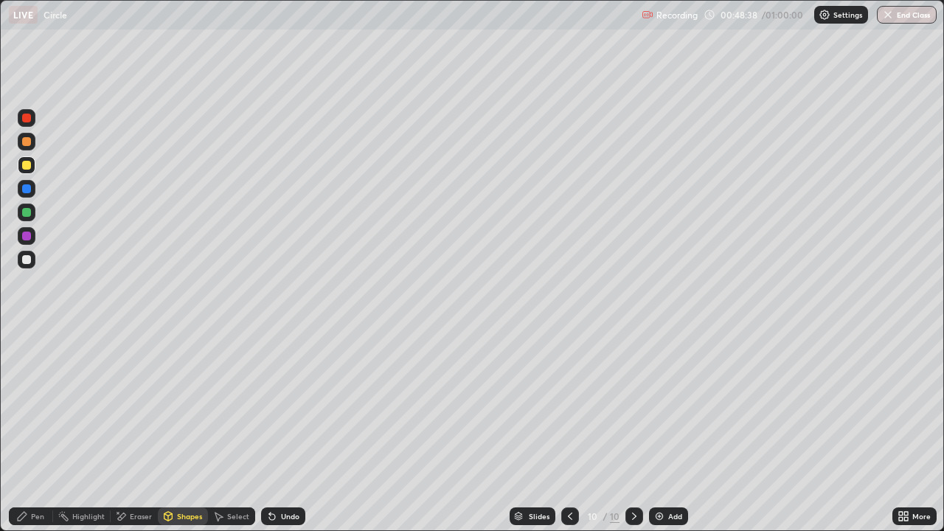
click at [33, 406] on div "Pen" at bounding box center [31, 517] width 44 height 18
click at [285, 406] on div "Undo" at bounding box center [290, 516] width 18 height 7
click at [283, 406] on div "Undo" at bounding box center [290, 516] width 18 height 7
click at [282, 406] on div "Undo" at bounding box center [283, 517] width 44 height 18
click at [294, 406] on div "Undo" at bounding box center [290, 516] width 18 height 7
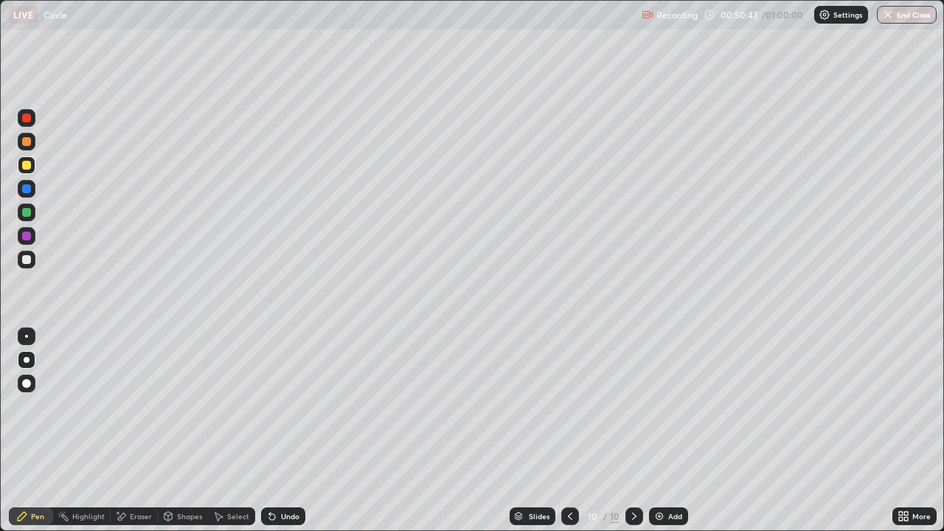
click at [289, 406] on div "Undo" at bounding box center [290, 516] width 18 height 7
click at [27, 260] on div at bounding box center [26, 259] width 9 height 9
click at [277, 406] on div "Undo" at bounding box center [283, 517] width 44 height 18
click at [275, 406] on icon at bounding box center [272, 516] width 12 height 12
click at [281, 406] on div "Undo" at bounding box center [290, 516] width 18 height 7
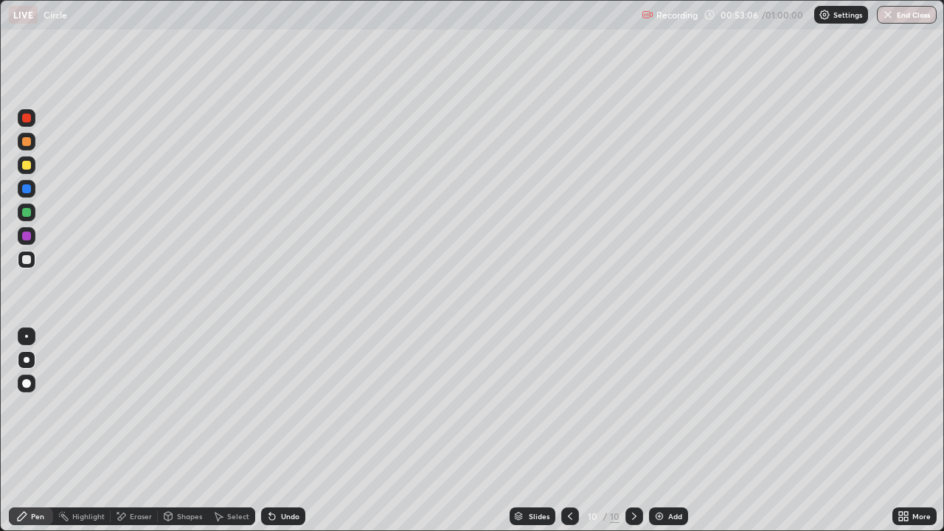
click at [288, 406] on div "Undo" at bounding box center [290, 516] width 18 height 7
click at [285, 406] on div "Undo" at bounding box center [290, 516] width 18 height 7
click at [905, 13] on button "End Class" at bounding box center [907, 15] width 60 height 18
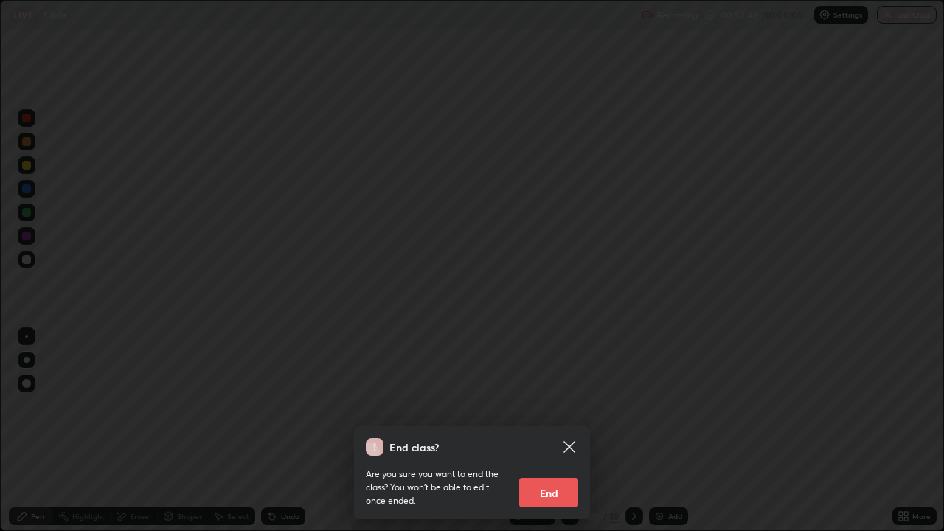
click at [552, 406] on button "End" at bounding box center [548, 493] width 59 height 30
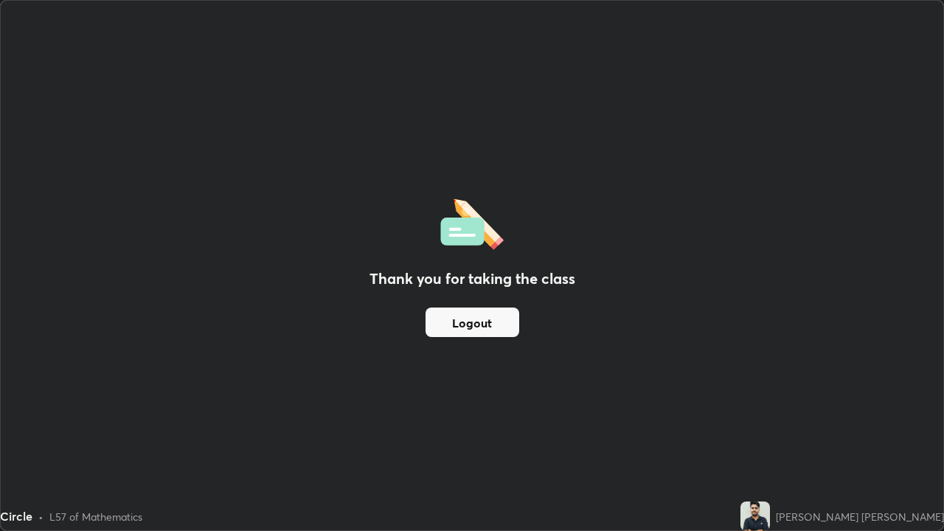
click at [485, 329] on button "Logout" at bounding box center [473, 323] width 94 height 30
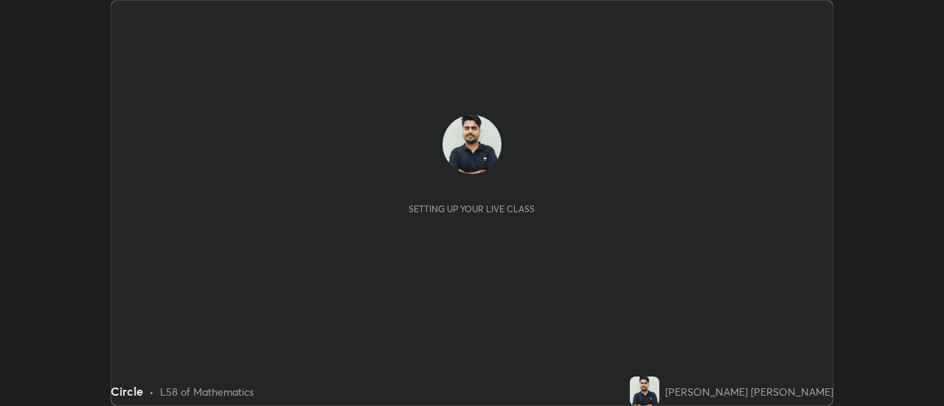
scroll to position [406, 943]
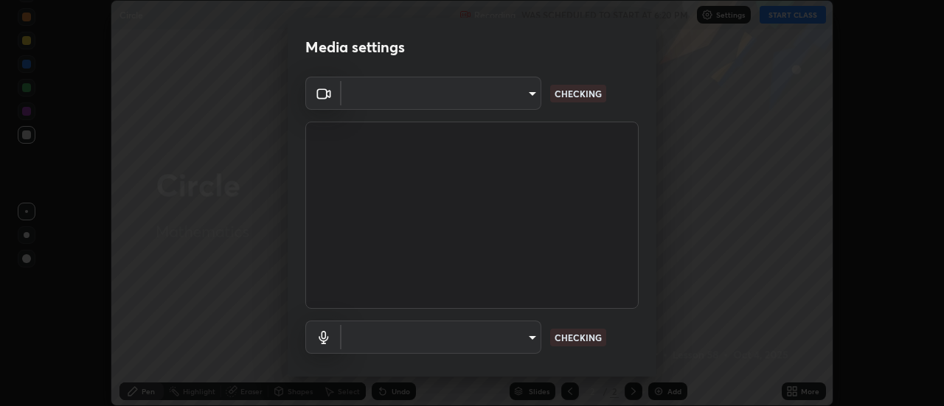
type input "22fd1baf326a4dc2477b81f4db25bcd6a257ae2ff3fe6e8918437301c5c1cc95"
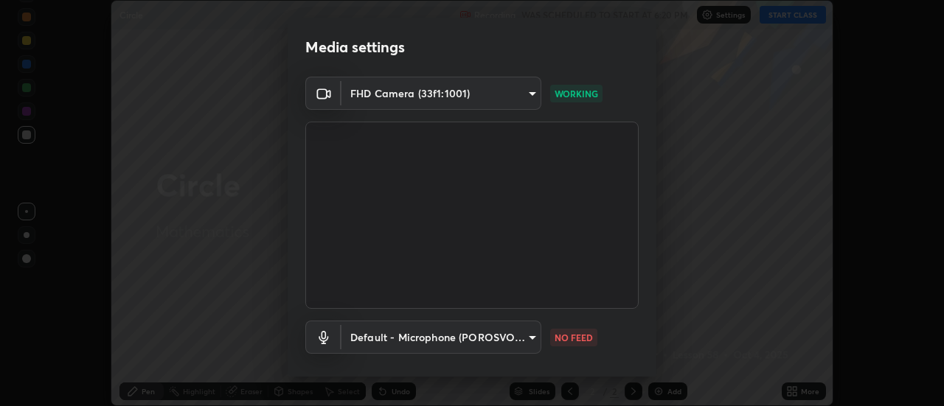
click at [529, 336] on body "Erase all Circle Recording WAS SCHEDULED TO START AT 6:20 PM Settings START CLA…" at bounding box center [472, 203] width 944 height 406
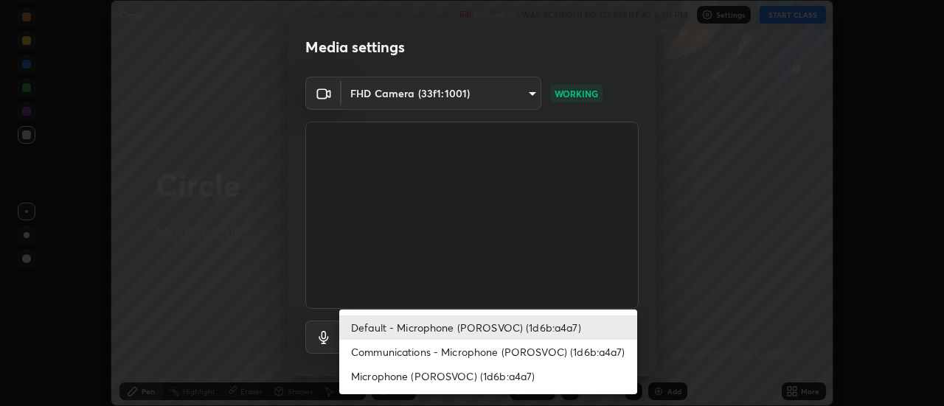
click at [502, 353] on li "Communications - Microphone (POROSVOC) (1d6b:a4a7)" at bounding box center [488, 352] width 298 height 24
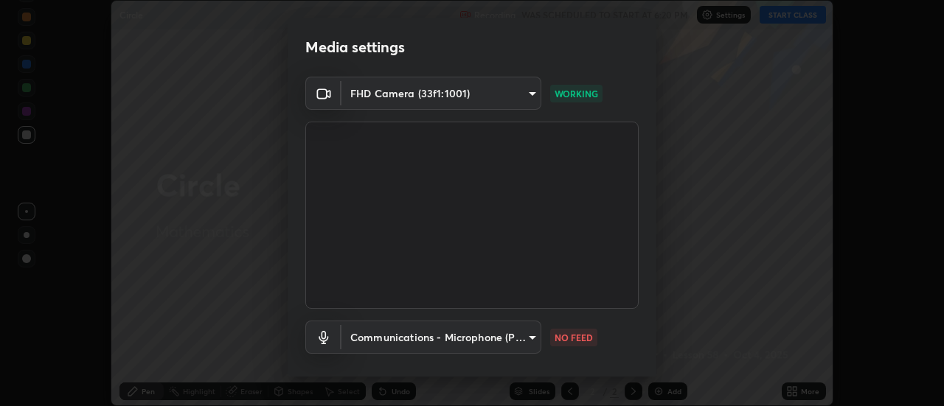
click at [496, 326] on body "Erase all Circle Recording WAS SCHEDULED TO START AT 6:20 PM Settings START CLA…" at bounding box center [472, 203] width 944 height 406
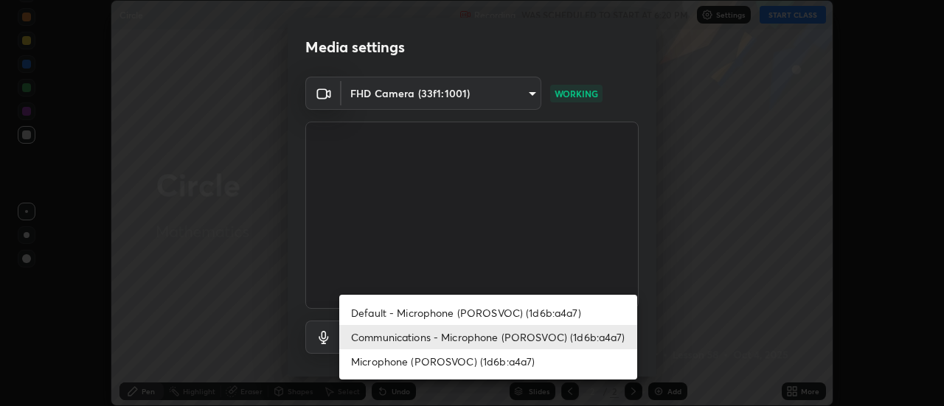
click at [484, 313] on li "Default - Microphone (POROSVOC) (1d6b:a4a7)" at bounding box center [488, 313] width 298 height 24
type input "default"
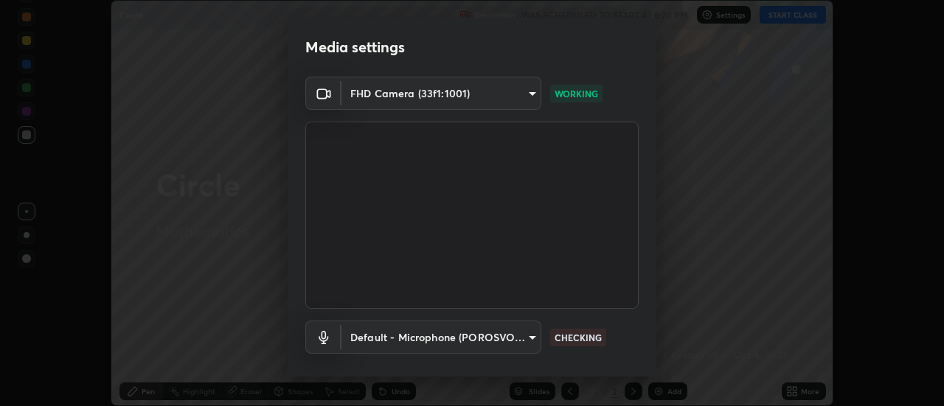
scroll to position [77, 0]
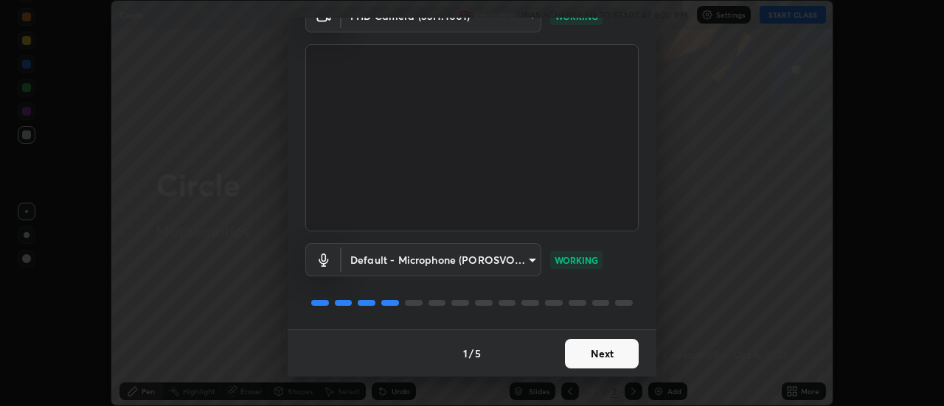
click at [628, 358] on button "Next" at bounding box center [602, 354] width 74 height 30
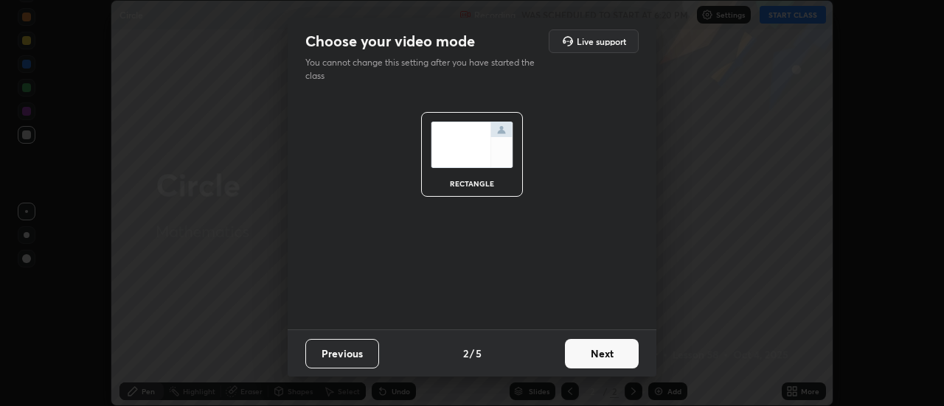
click at [607, 341] on button "Next" at bounding box center [602, 354] width 74 height 30
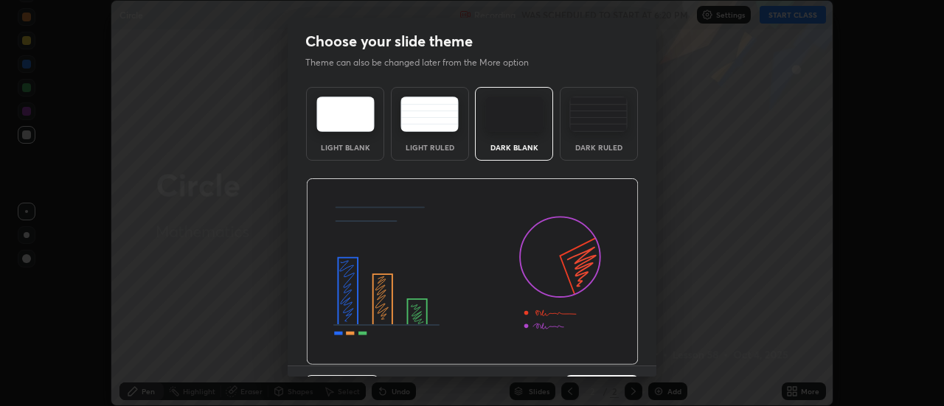
click at [615, 351] on img at bounding box center [472, 272] width 333 height 187
click at [617, 359] on img at bounding box center [472, 272] width 333 height 187
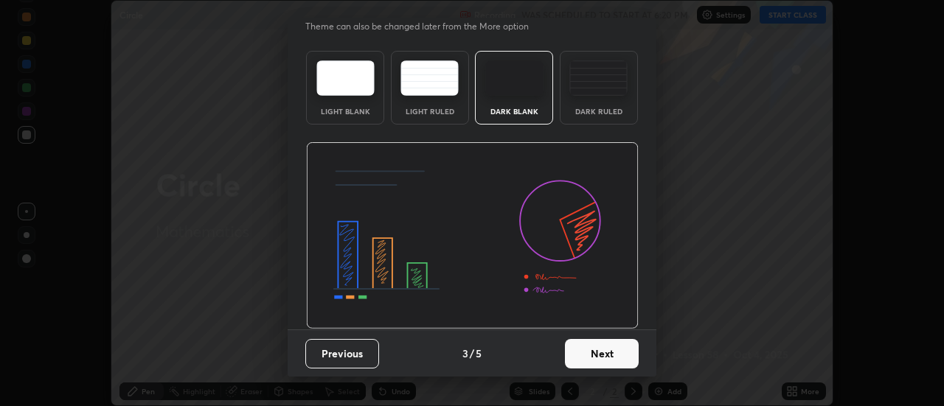
click at [603, 358] on button "Next" at bounding box center [602, 354] width 74 height 30
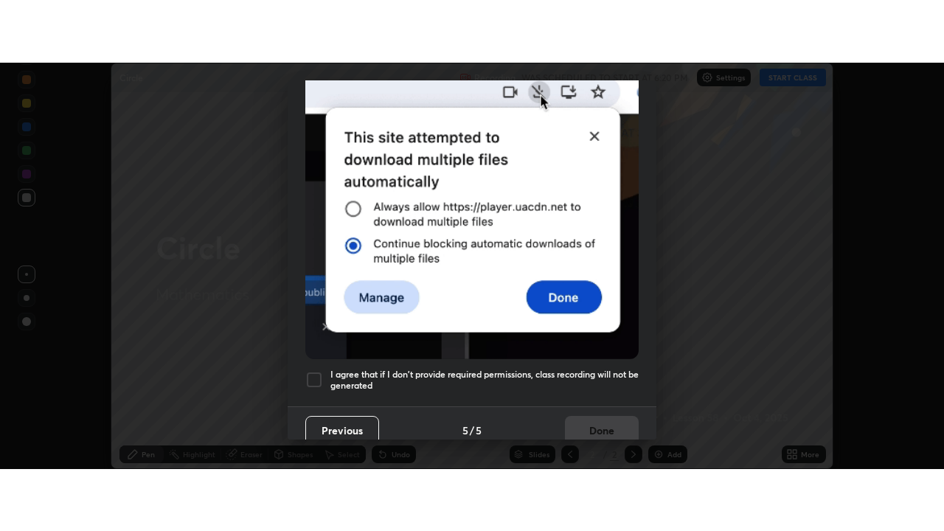
scroll to position [378, 0]
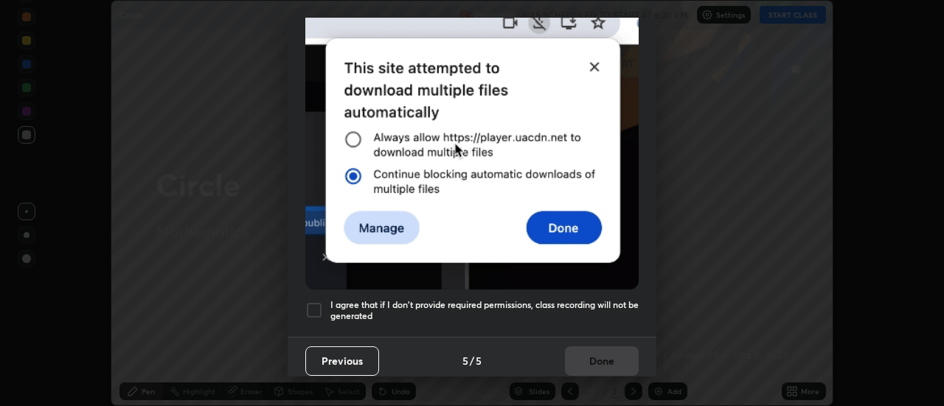
click at [596, 299] on h5 "I agree that if I don't provide required permissions, class recording will not …" at bounding box center [484, 310] width 308 height 23
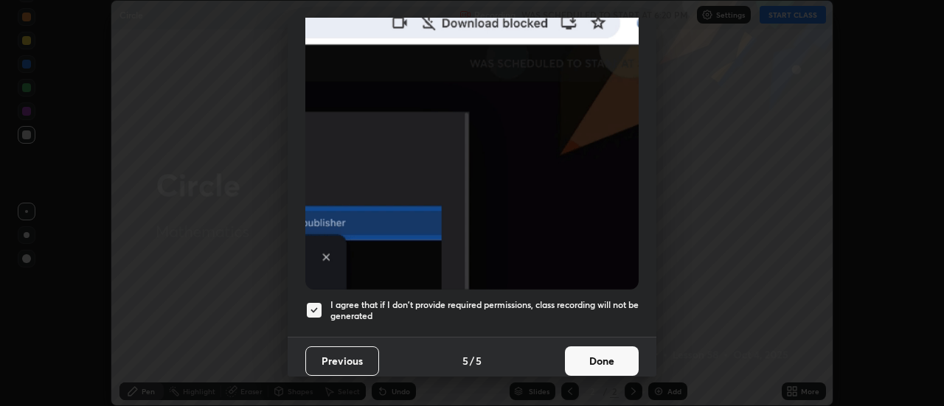
click at [609, 356] on button "Done" at bounding box center [602, 362] width 74 height 30
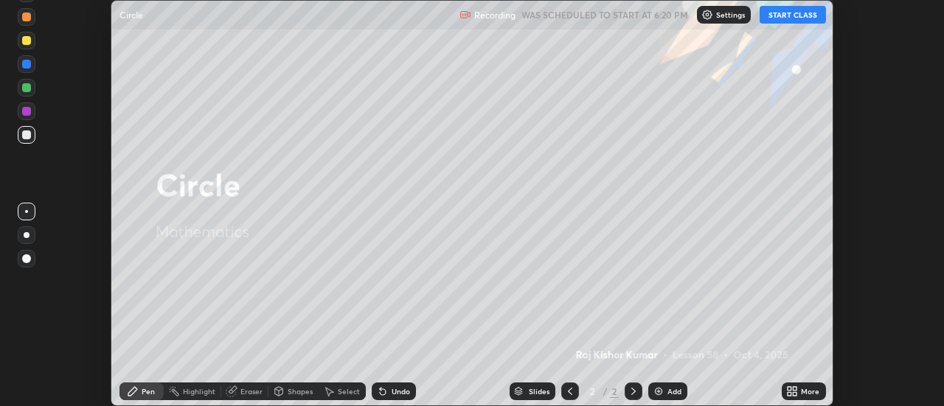
click at [790, 395] on icon at bounding box center [790, 394] width 4 height 4
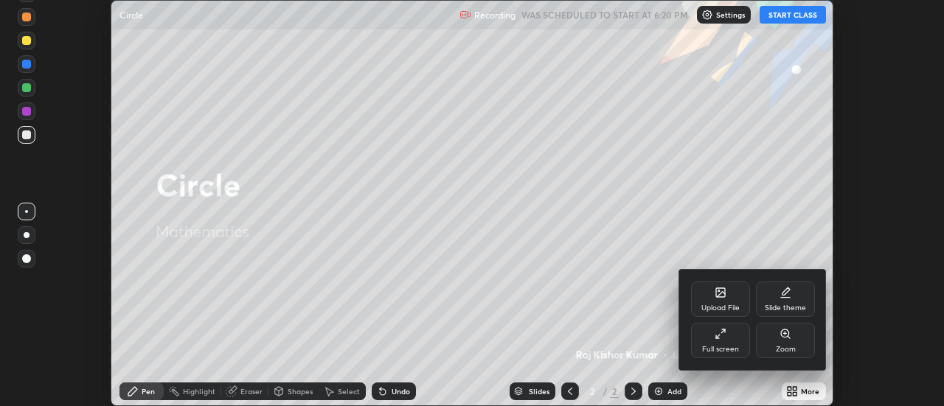
click at [733, 339] on div "Full screen" at bounding box center [720, 340] width 59 height 35
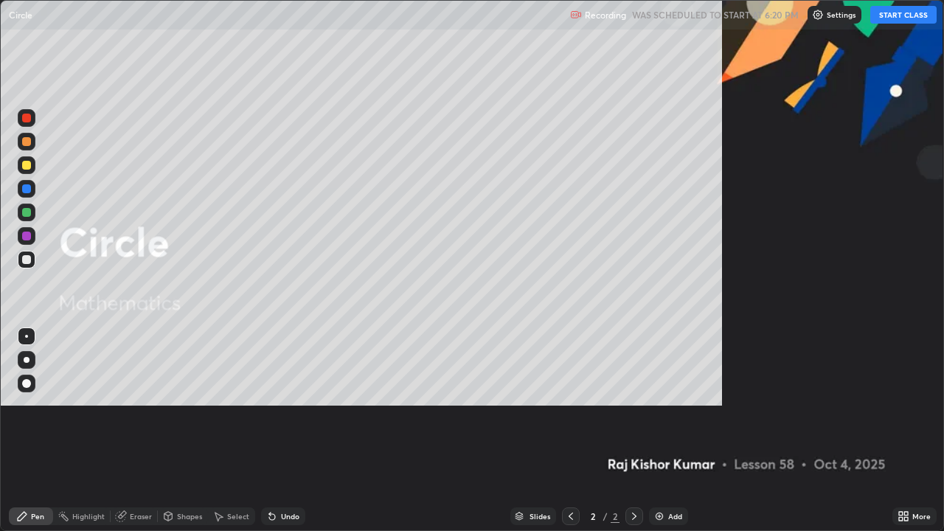
scroll to position [531, 944]
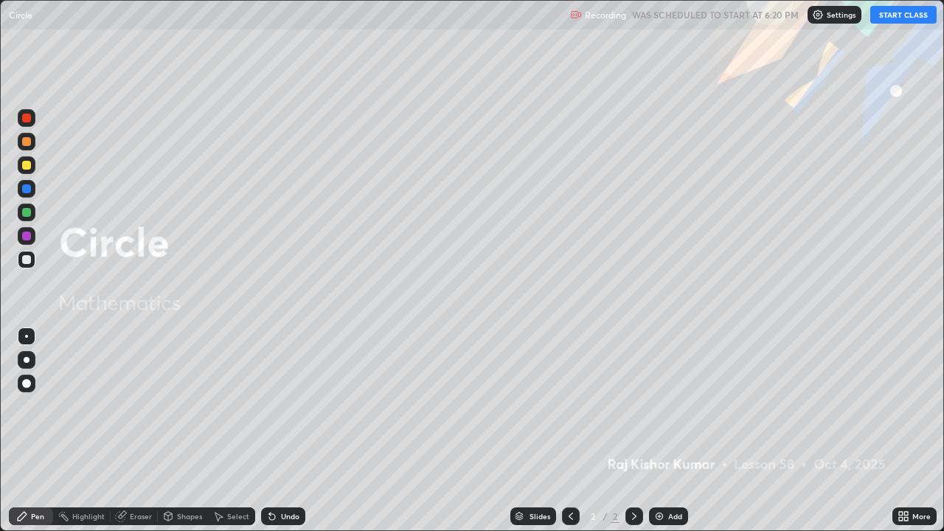
click at [896, 15] on button "START CLASS" at bounding box center [903, 15] width 66 height 18
click at [631, 406] on icon at bounding box center [634, 516] width 12 height 12
click at [650, 406] on div "Add" at bounding box center [668, 517] width 39 height 18
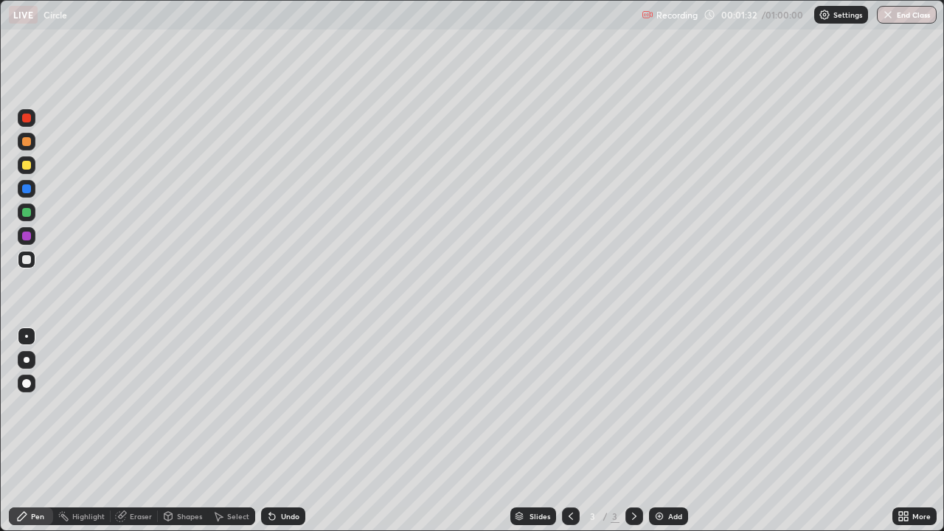
click at [26, 361] on div at bounding box center [27, 360] width 6 height 6
click at [27, 166] on div at bounding box center [26, 165] width 9 height 9
click at [291, 406] on div "Undo" at bounding box center [283, 517] width 44 height 18
click at [288, 406] on div "Undo" at bounding box center [283, 517] width 44 height 18
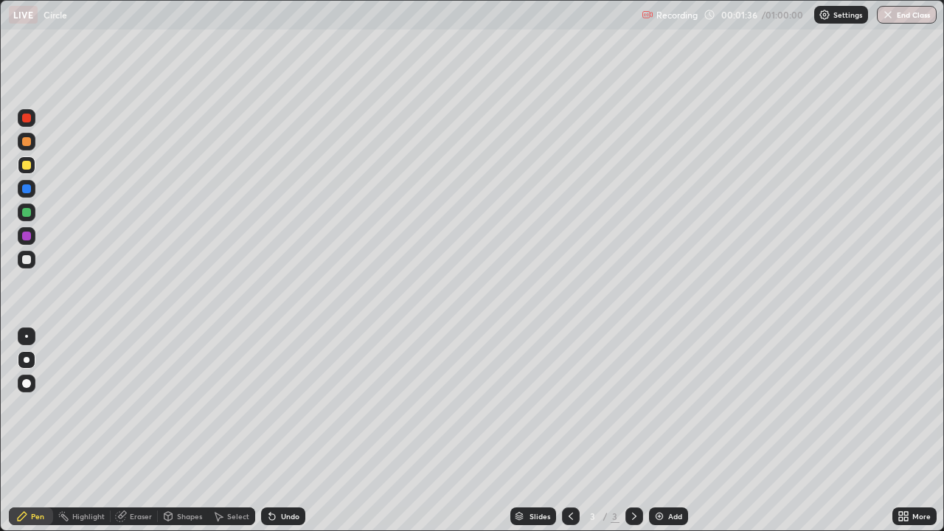
click at [285, 406] on div "Undo" at bounding box center [290, 516] width 18 height 7
click at [299, 406] on div "Undo" at bounding box center [283, 517] width 44 height 18
click at [297, 406] on div "Undo" at bounding box center [283, 517] width 44 height 18
click at [181, 406] on div "Shapes" at bounding box center [189, 516] width 25 height 7
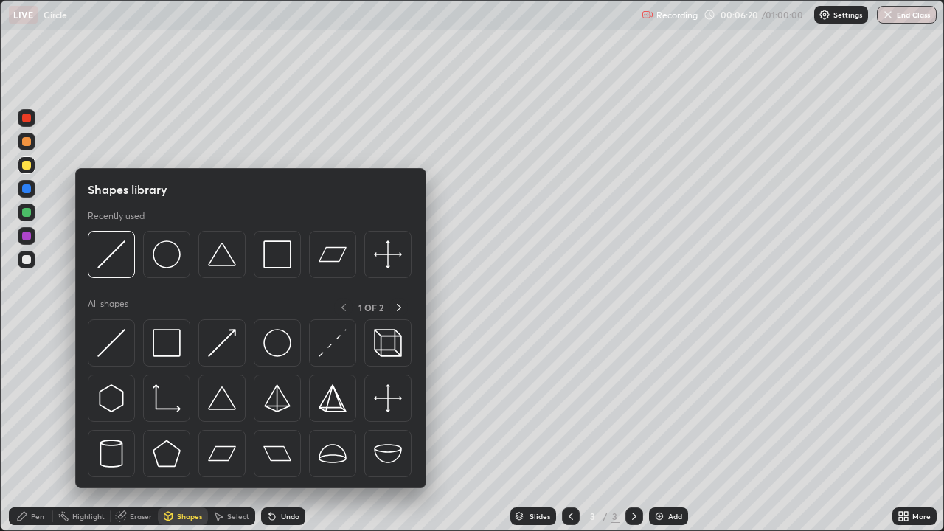
click at [30, 253] on div at bounding box center [27, 260] width 18 height 18
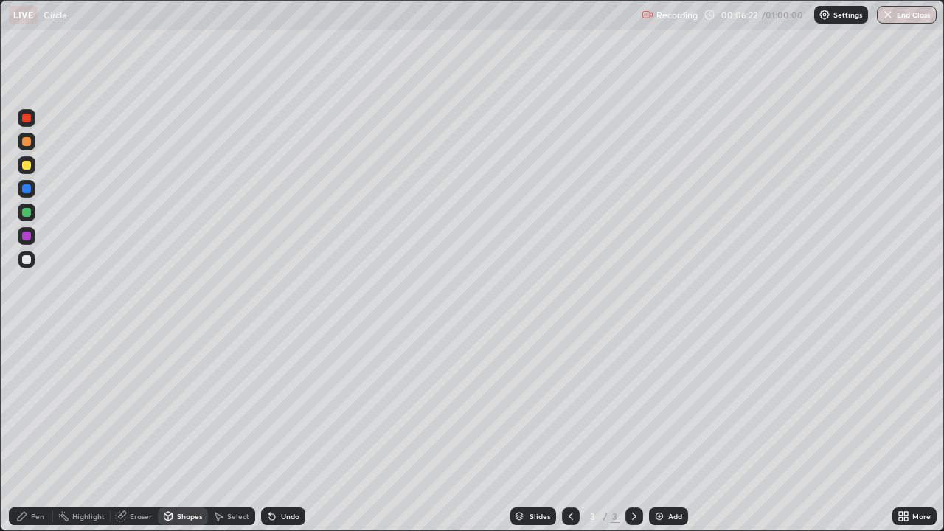
click at [189, 406] on div "Shapes" at bounding box center [189, 516] width 25 height 7
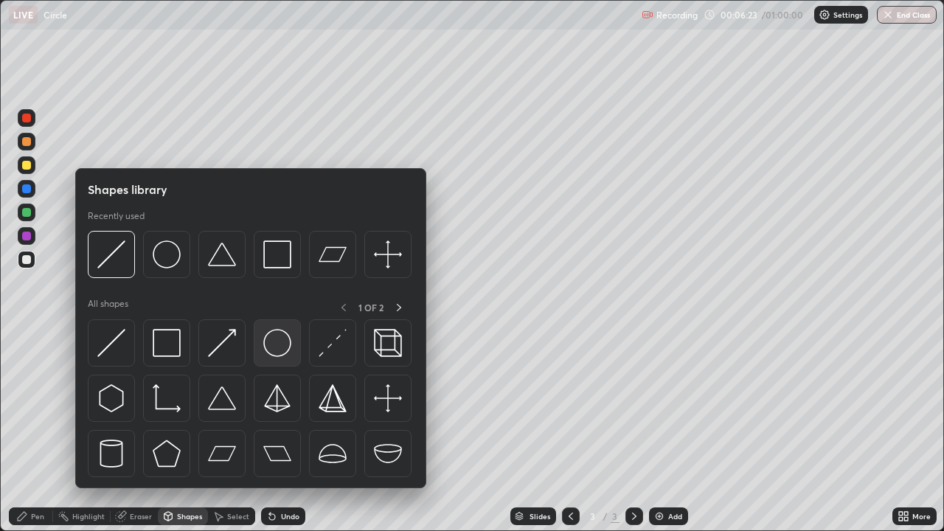
click at [271, 347] on img at bounding box center [277, 343] width 28 height 28
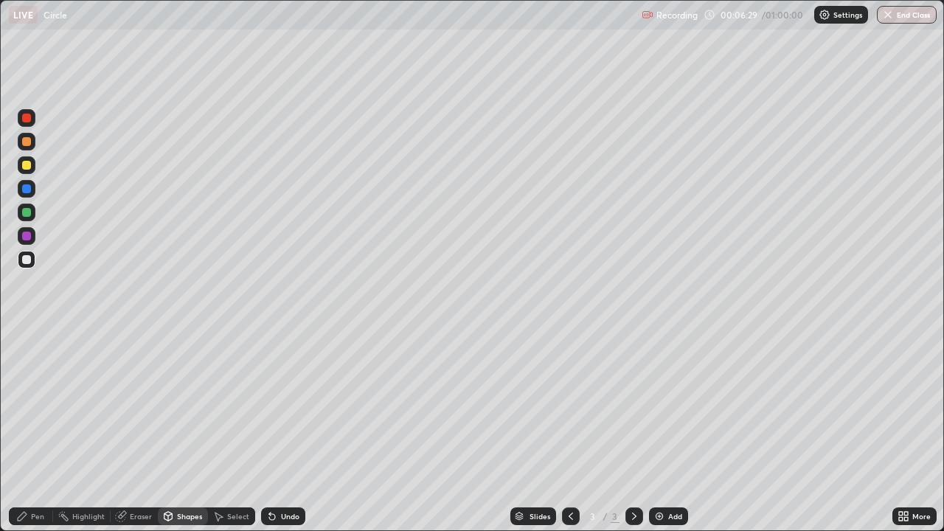
click at [168, 406] on icon at bounding box center [168, 518] width 0 height 5
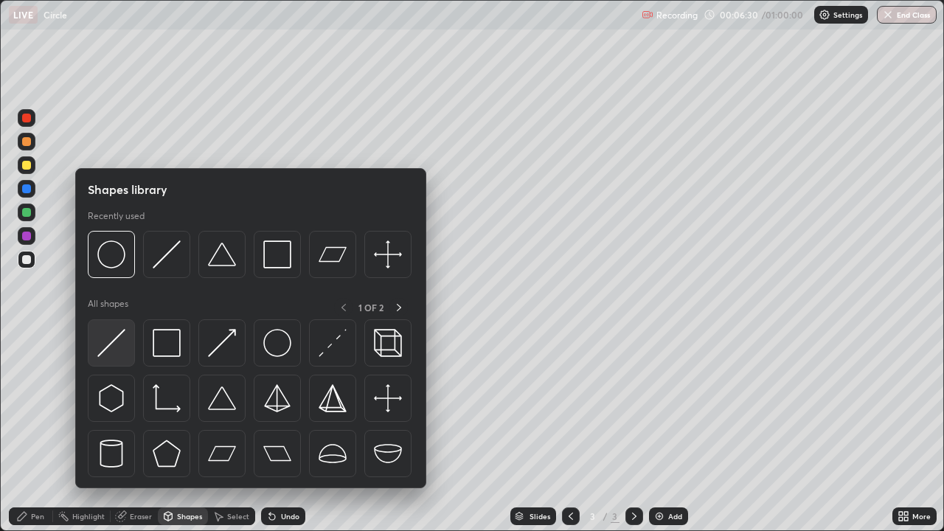
click at [105, 351] on img at bounding box center [111, 343] width 28 height 28
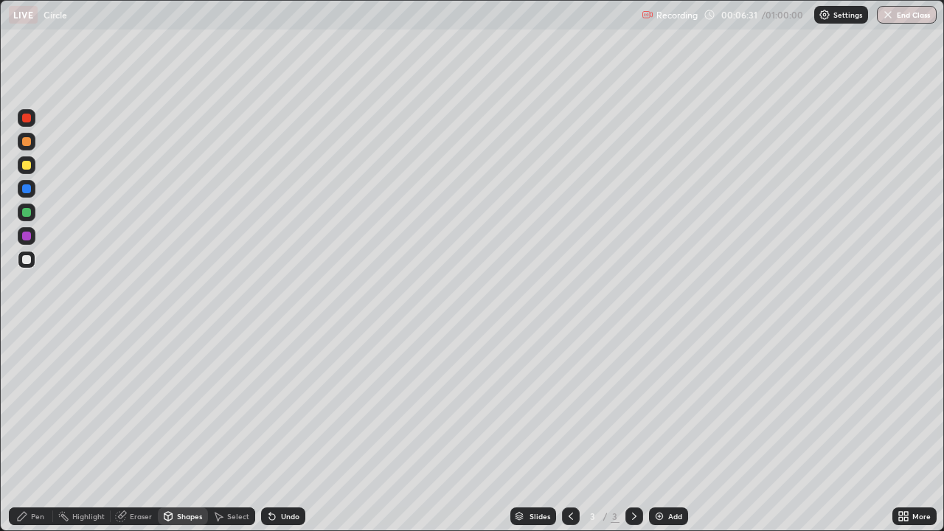
click at [18, 218] on div at bounding box center [27, 213] width 18 height 24
click at [23, 215] on div at bounding box center [26, 212] width 9 height 9
click at [34, 406] on div "Pen" at bounding box center [37, 516] width 13 height 7
click at [27, 260] on div at bounding box center [26, 259] width 9 height 9
click at [286, 406] on div "Undo" at bounding box center [290, 516] width 18 height 7
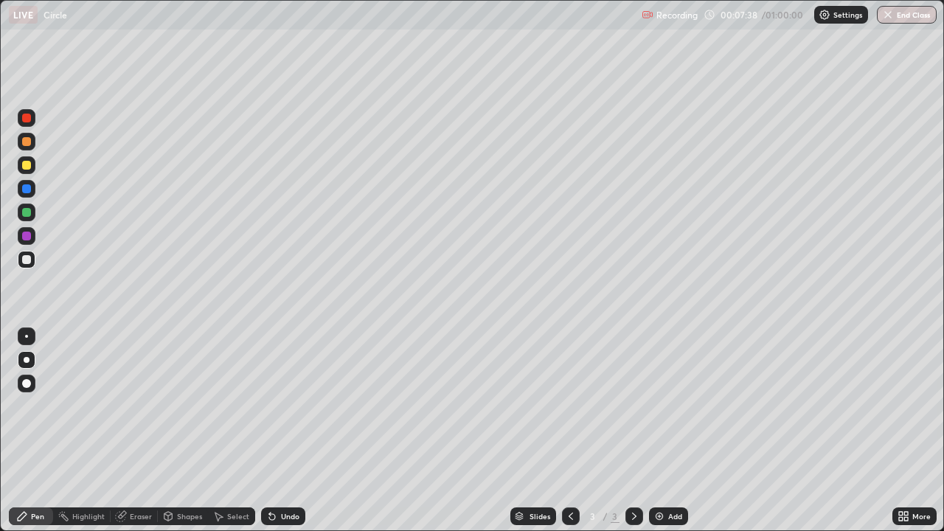
click at [27, 336] on div at bounding box center [26, 336] width 3 height 3
click at [285, 406] on div "Undo" at bounding box center [290, 516] width 18 height 7
click at [283, 406] on div "Undo" at bounding box center [290, 516] width 18 height 7
click at [281, 406] on div "Undo" at bounding box center [290, 516] width 18 height 7
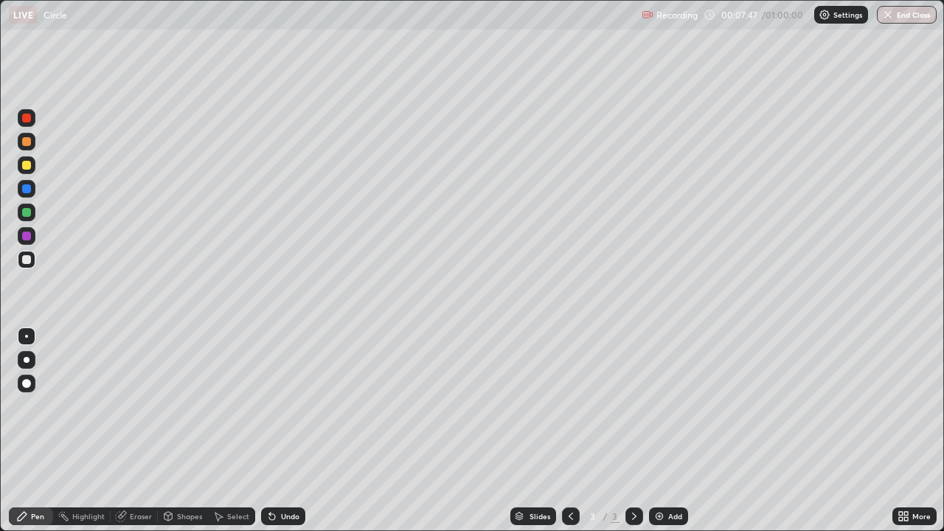
click at [283, 406] on div "Undo" at bounding box center [290, 516] width 18 height 7
click at [284, 406] on div "Undo" at bounding box center [283, 517] width 44 height 18
click at [27, 171] on div at bounding box center [27, 165] width 18 height 18
click at [27, 262] on div at bounding box center [26, 259] width 9 height 9
click at [28, 213] on div at bounding box center [26, 212] width 9 height 9
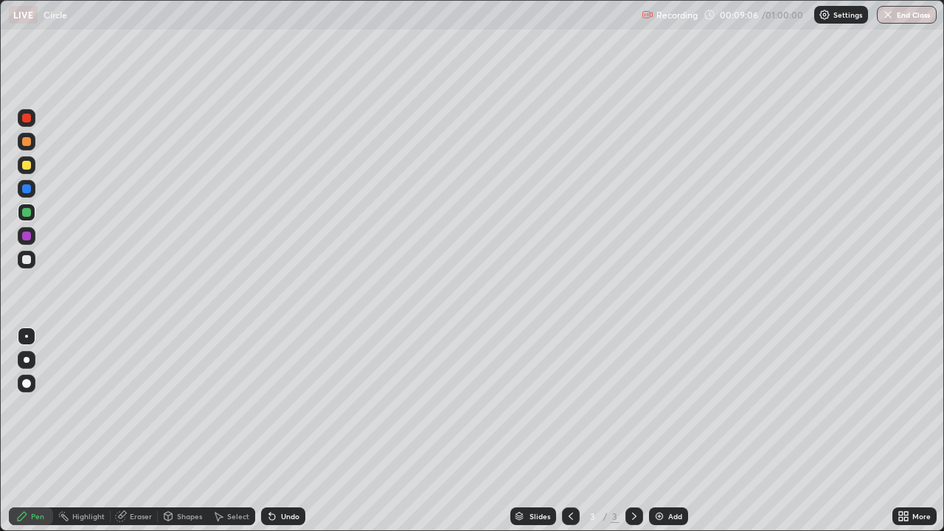
click at [23, 165] on div at bounding box center [26, 165] width 9 height 9
click at [283, 406] on div "Undo" at bounding box center [290, 516] width 18 height 7
click at [278, 406] on div "Undo" at bounding box center [283, 517] width 44 height 18
click at [179, 406] on div "Shapes" at bounding box center [189, 516] width 25 height 7
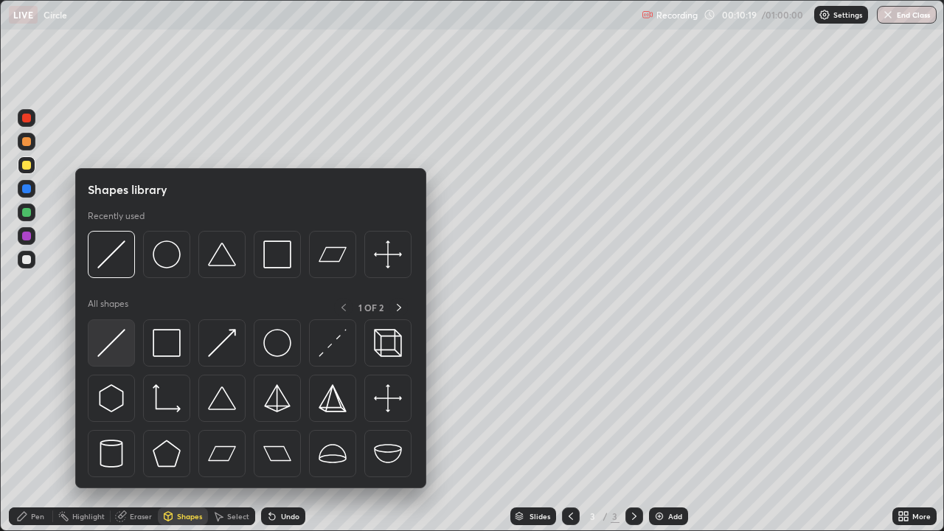
click at [112, 353] on img at bounding box center [111, 343] width 28 height 28
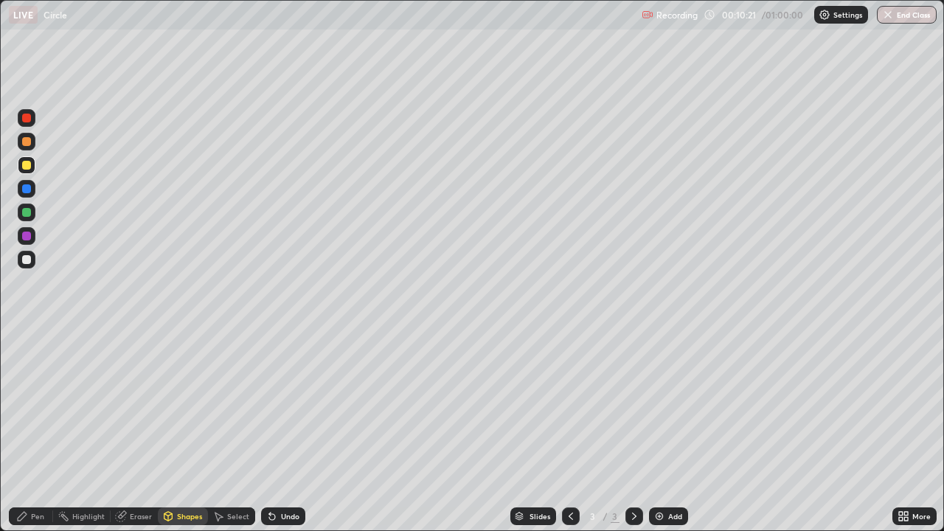
click at [281, 406] on div "Undo" at bounding box center [290, 516] width 18 height 7
click at [27, 117] on div at bounding box center [26, 118] width 9 height 9
click at [30, 406] on div "Pen" at bounding box center [31, 517] width 44 height 18
click at [26, 360] on div at bounding box center [27, 360] width 6 height 6
click at [26, 188] on div at bounding box center [26, 188] width 9 height 9
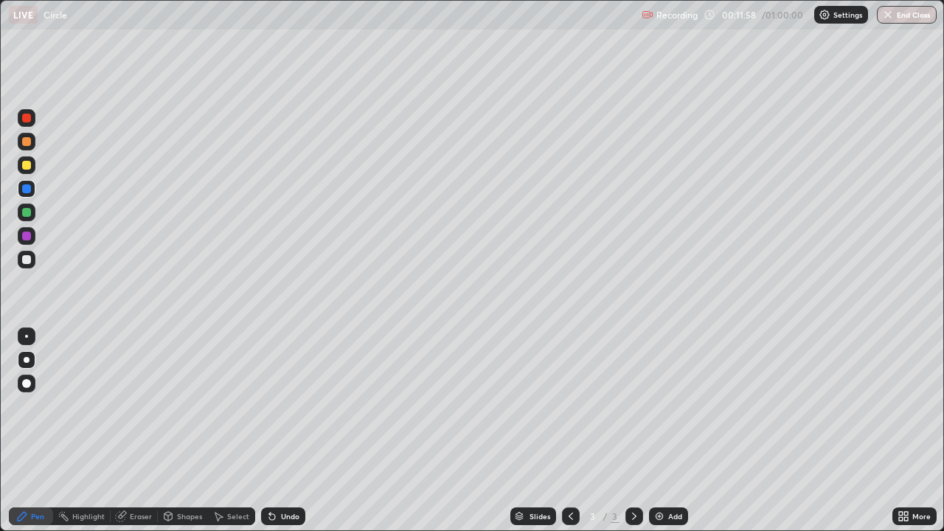
click at [31, 218] on div at bounding box center [27, 213] width 18 height 18
click at [285, 406] on div "Undo" at bounding box center [290, 516] width 18 height 7
click at [294, 406] on div "Undo" at bounding box center [283, 517] width 44 height 18
click at [283, 406] on div "Undo" at bounding box center [283, 517] width 44 height 18
click at [278, 406] on div "Undo" at bounding box center [283, 517] width 44 height 18
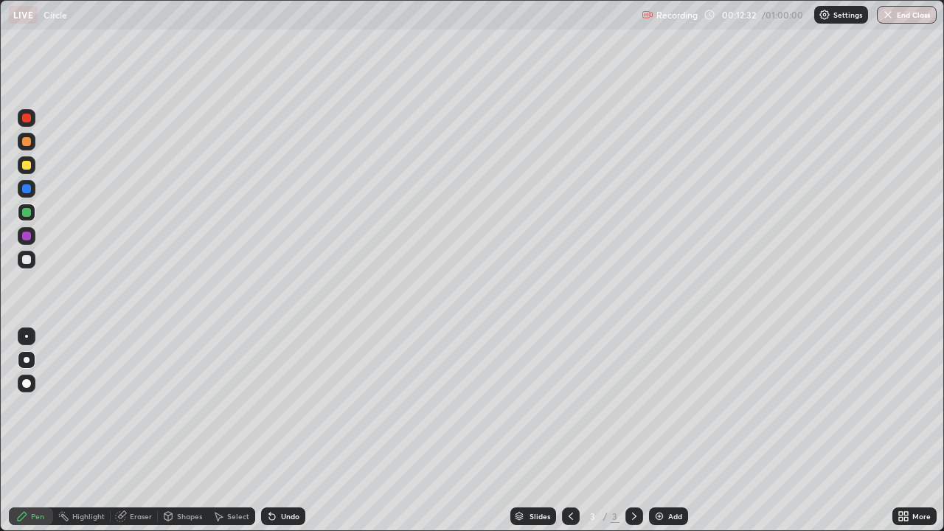
click at [274, 406] on icon at bounding box center [272, 516] width 12 height 12
click at [272, 406] on div "Undo" at bounding box center [283, 517] width 44 height 18
click at [273, 406] on div "Undo" at bounding box center [283, 517] width 44 height 18
click at [278, 406] on div "Undo" at bounding box center [283, 517] width 44 height 18
click at [275, 406] on icon at bounding box center [272, 516] width 12 height 12
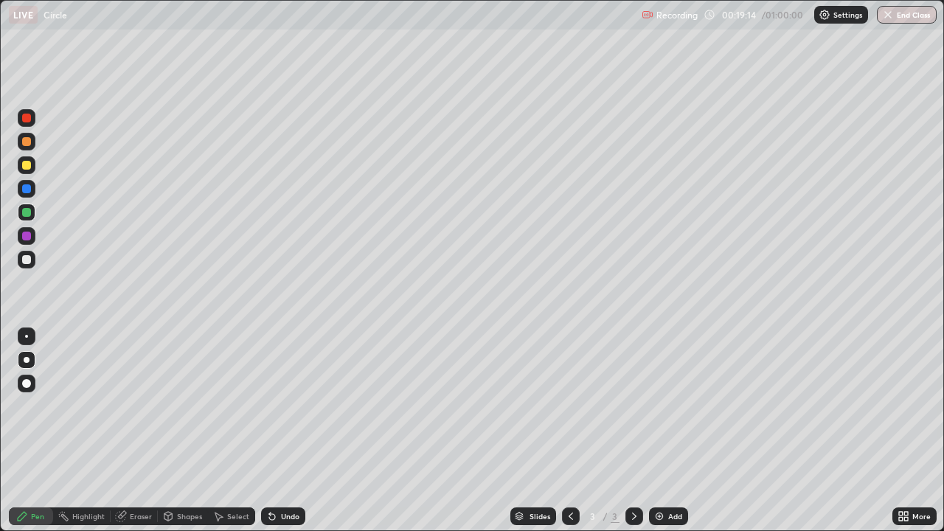
click at [672, 406] on div "Add" at bounding box center [668, 517] width 39 height 18
click at [27, 169] on div at bounding box center [26, 165] width 9 height 9
click at [291, 406] on div "Undo" at bounding box center [290, 516] width 18 height 7
click at [289, 406] on div "Undo" at bounding box center [290, 516] width 18 height 7
click at [186, 406] on div "Shapes" at bounding box center [183, 517] width 50 height 18
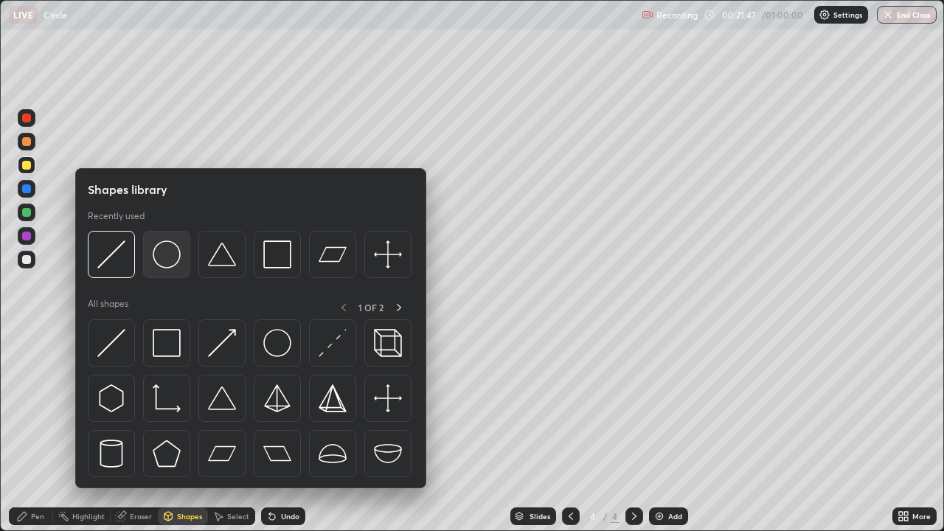
click at [156, 260] on img at bounding box center [167, 254] width 28 height 28
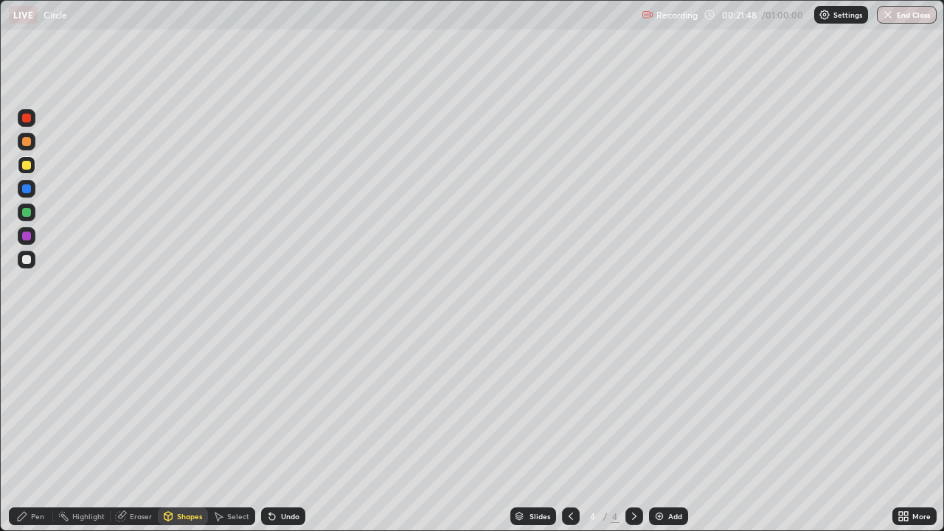
click at [24, 221] on div at bounding box center [27, 213] width 18 height 18
click at [24, 262] on div at bounding box center [26, 259] width 9 height 9
click at [183, 406] on div "Shapes" at bounding box center [189, 516] width 25 height 7
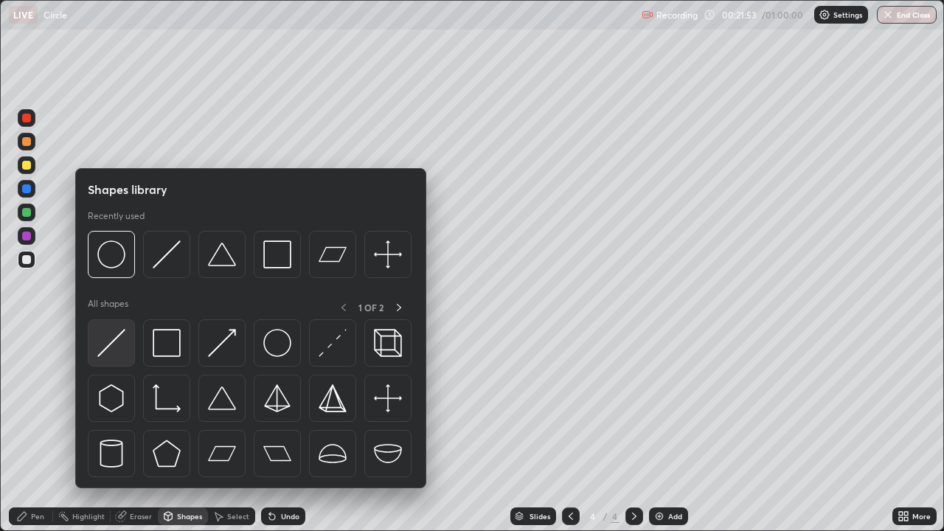
click at [107, 353] on img at bounding box center [111, 343] width 28 height 28
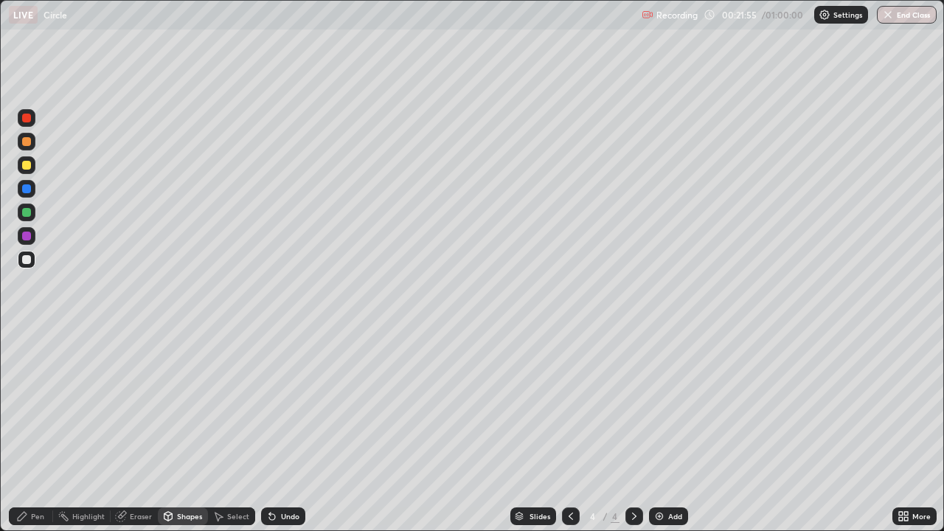
click at [29, 119] on div at bounding box center [26, 118] width 9 height 9
click at [33, 406] on div "Pen" at bounding box center [31, 517] width 44 height 18
click at [24, 216] on div at bounding box center [26, 212] width 9 height 9
click at [182, 406] on div "Shapes" at bounding box center [189, 516] width 25 height 7
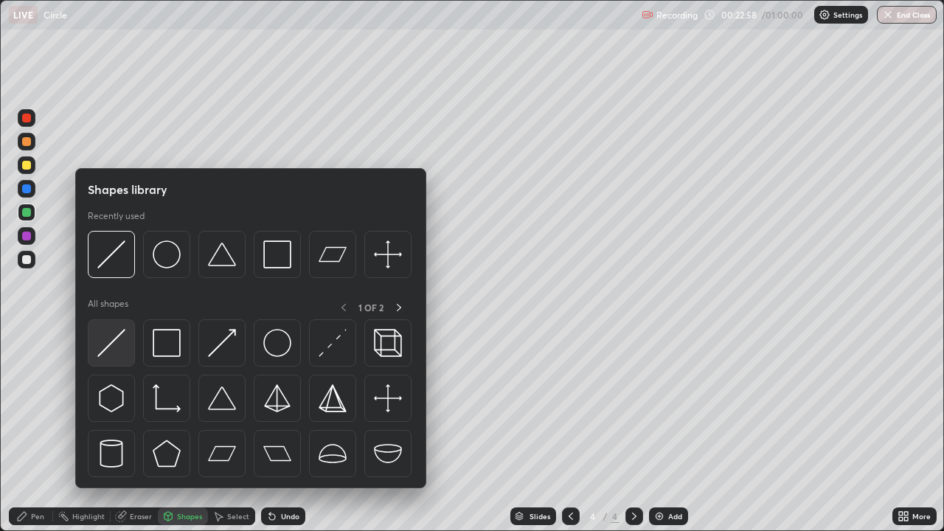
click at [115, 347] on img at bounding box center [111, 343] width 28 height 28
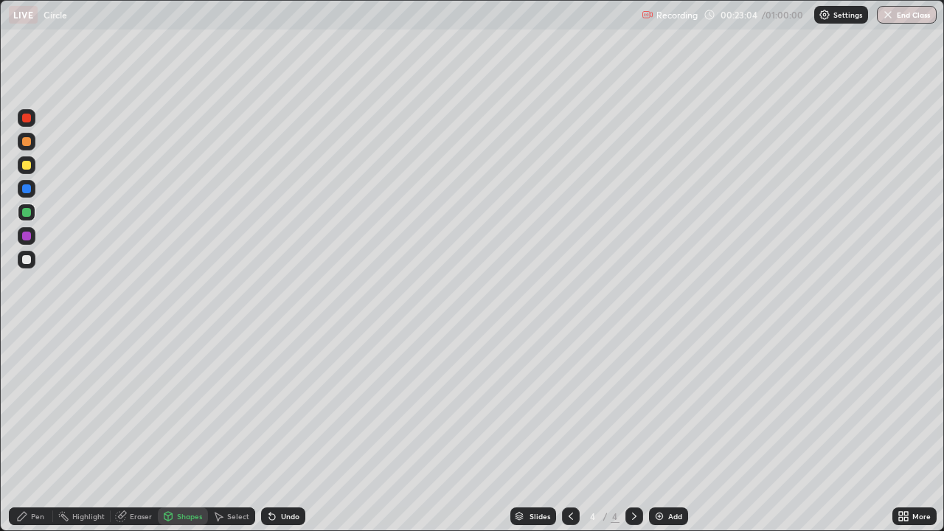
click at [284, 406] on div "Undo" at bounding box center [290, 516] width 18 height 7
click at [23, 260] on div at bounding box center [26, 259] width 9 height 9
click at [279, 406] on div "Undo" at bounding box center [283, 517] width 44 height 18
click at [35, 406] on div "Pen" at bounding box center [37, 516] width 13 height 7
click at [282, 406] on div "Undo" at bounding box center [283, 517] width 44 height 18
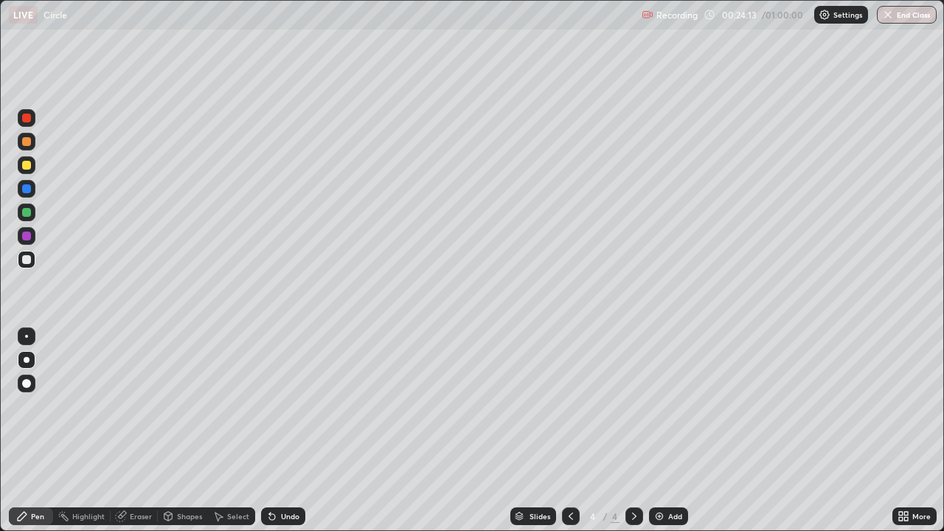
click at [285, 406] on div "Undo" at bounding box center [290, 516] width 18 height 7
click at [173, 406] on div "Shapes" at bounding box center [183, 517] width 50 height 18
click at [25, 367] on div at bounding box center [27, 303] width 24 height 395
click at [27, 236] on div at bounding box center [26, 236] width 9 height 9
click at [276, 406] on div "Undo" at bounding box center [283, 517] width 44 height 18
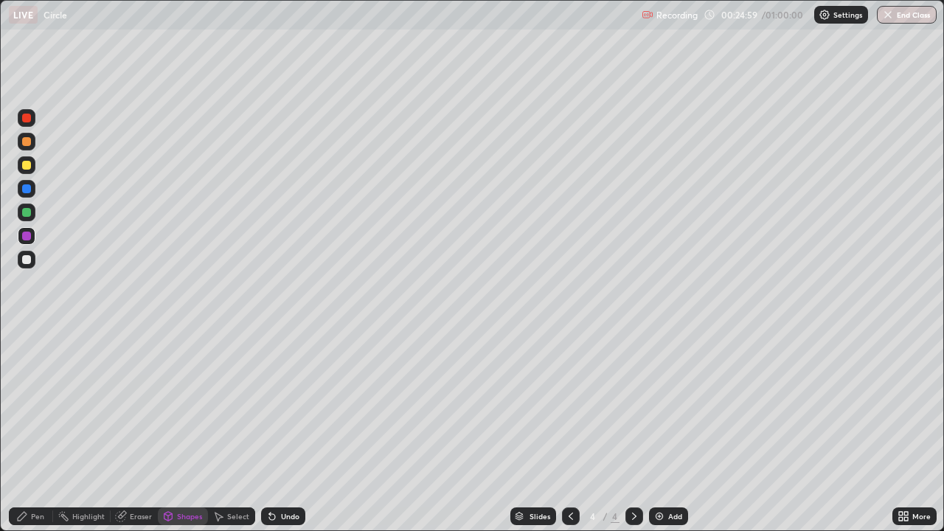
click at [27, 406] on div "Pen" at bounding box center [31, 517] width 44 height 18
click at [20, 261] on div at bounding box center [27, 260] width 18 height 18
click at [24, 212] on div at bounding box center [26, 212] width 9 height 9
click at [288, 406] on div "Undo" at bounding box center [290, 516] width 18 height 7
click at [285, 406] on div "Undo" at bounding box center [290, 516] width 18 height 7
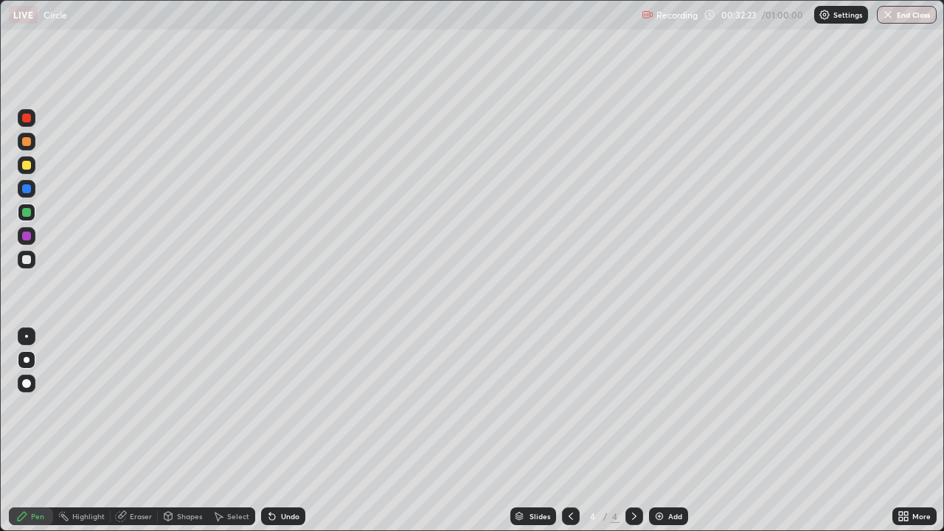
click at [282, 406] on div "Undo" at bounding box center [290, 516] width 18 height 7
click at [29, 263] on div at bounding box center [26, 259] width 9 height 9
click at [660, 406] on img at bounding box center [660, 516] width 12 height 12
click at [26, 168] on div at bounding box center [26, 165] width 9 height 9
click at [181, 406] on div "Shapes" at bounding box center [189, 516] width 25 height 7
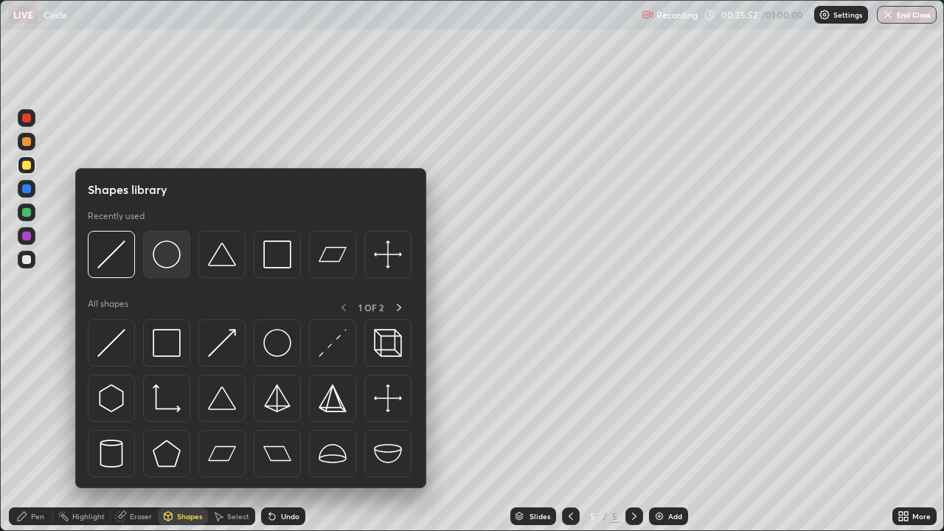
click at [162, 264] on img at bounding box center [167, 254] width 28 height 28
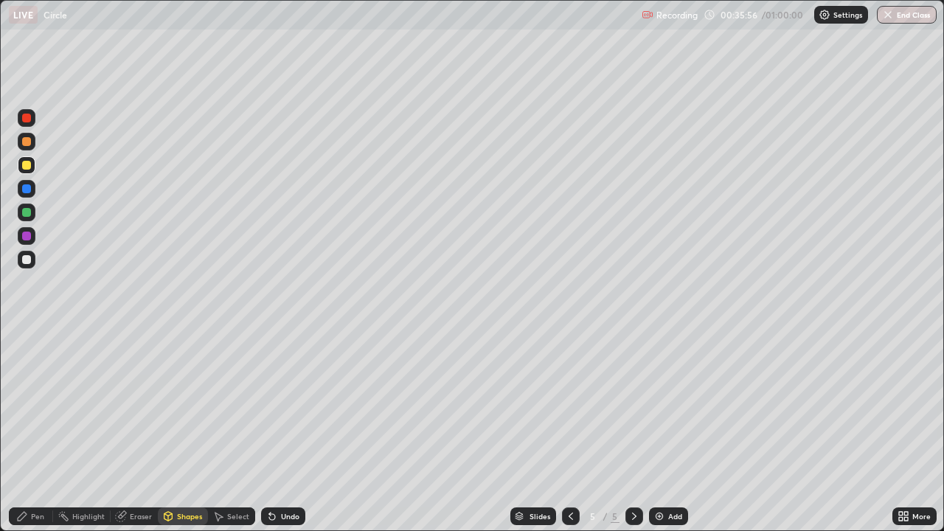
click at [32, 406] on div "Pen" at bounding box center [37, 516] width 13 height 7
click at [27, 191] on div at bounding box center [26, 188] width 9 height 9
click at [172, 406] on icon at bounding box center [168, 516] width 12 height 12
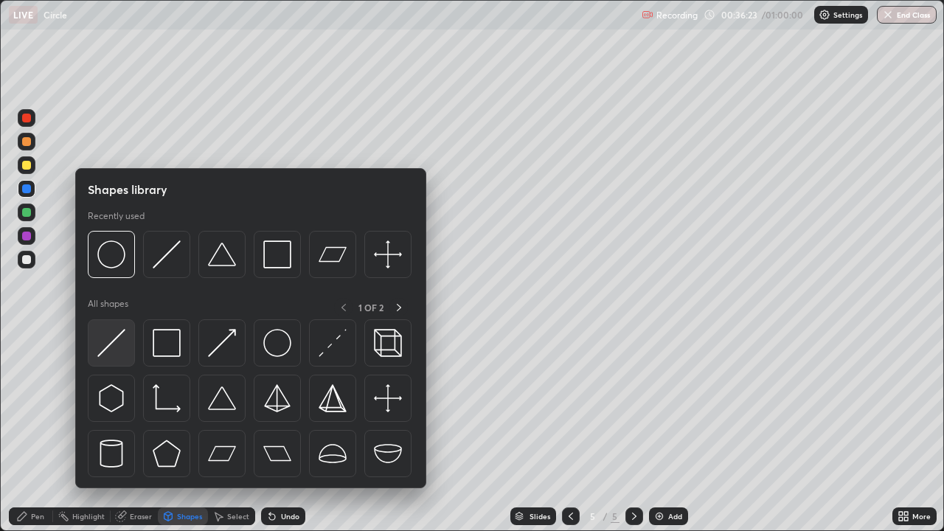
click at [108, 342] on img at bounding box center [111, 343] width 28 height 28
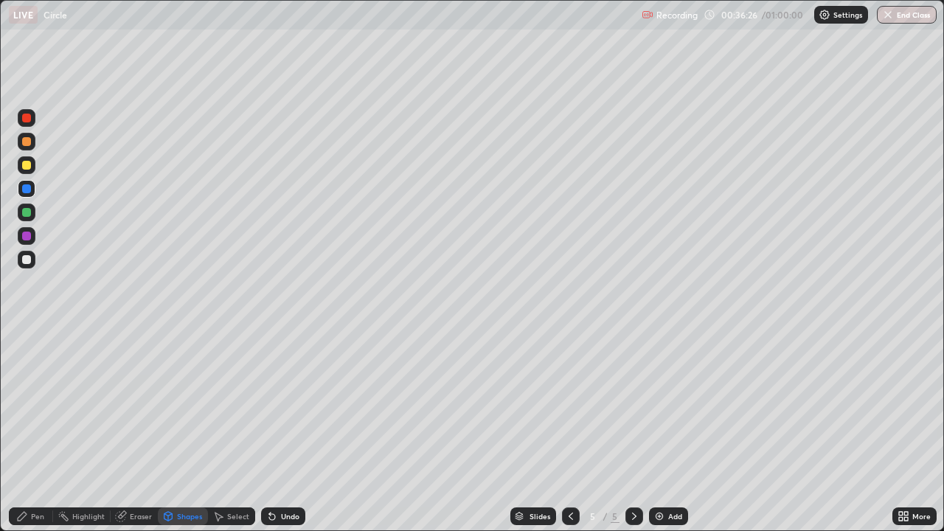
click at [37, 406] on div "Pen" at bounding box center [37, 516] width 13 height 7
click at [24, 389] on div at bounding box center [27, 384] width 18 height 18
click at [180, 406] on div "Shapes" at bounding box center [189, 516] width 25 height 7
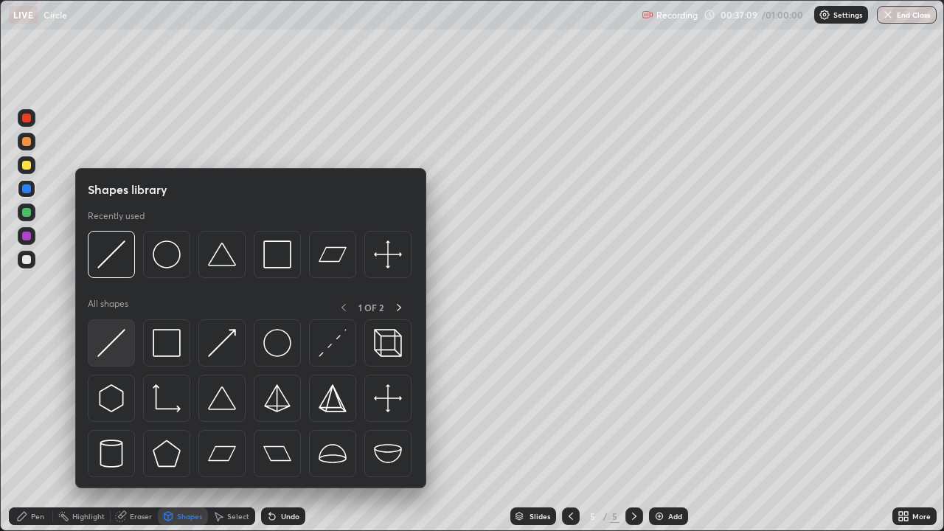
click at [117, 347] on img at bounding box center [111, 343] width 28 height 28
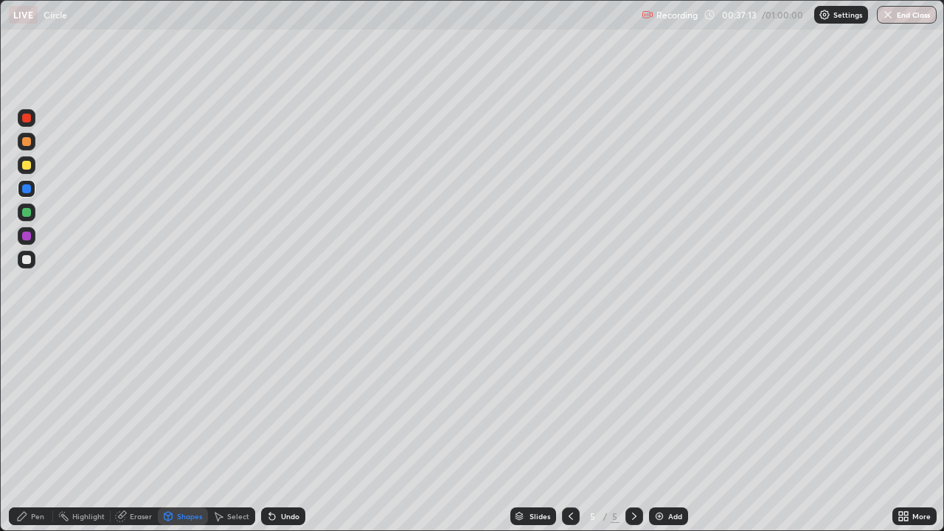
click at [60, 406] on circle at bounding box center [59, 516] width 1 height 1
click at [32, 406] on div "Pen" at bounding box center [31, 517] width 44 height 18
click at [24, 254] on div at bounding box center [27, 260] width 18 height 18
click at [29, 210] on div at bounding box center [26, 212] width 9 height 9
click at [178, 406] on div "Shapes" at bounding box center [189, 516] width 25 height 7
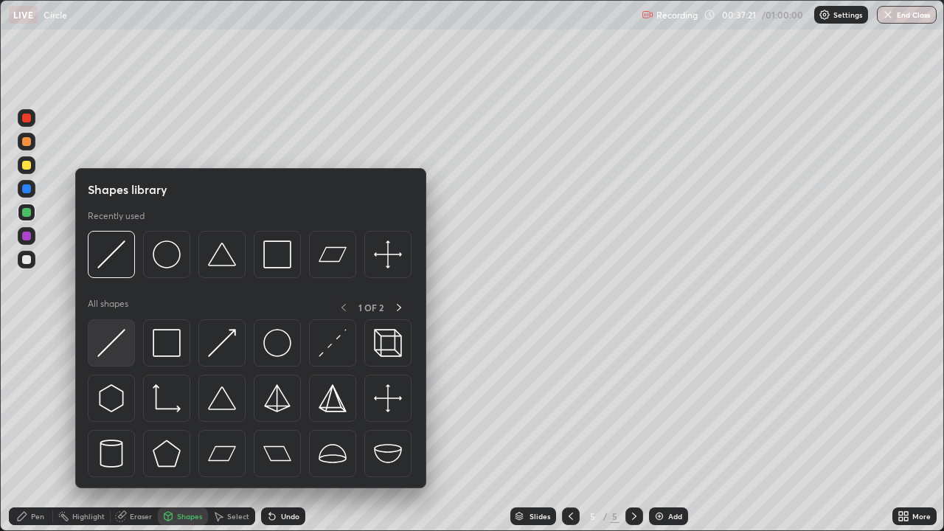
click at [108, 353] on img at bounding box center [111, 343] width 28 height 28
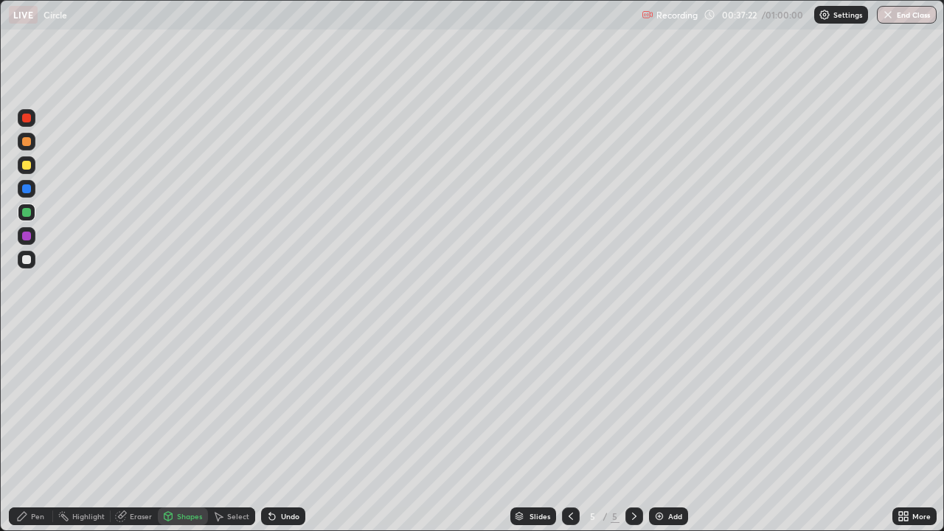
click at [27, 260] on div at bounding box center [26, 259] width 9 height 9
click at [22, 406] on icon at bounding box center [22, 516] width 12 height 12
click at [27, 360] on div at bounding box center [27, 360] width 6 height 6
click at [169, 406] on icon at bounding box center [168, 516] width 8 height 9
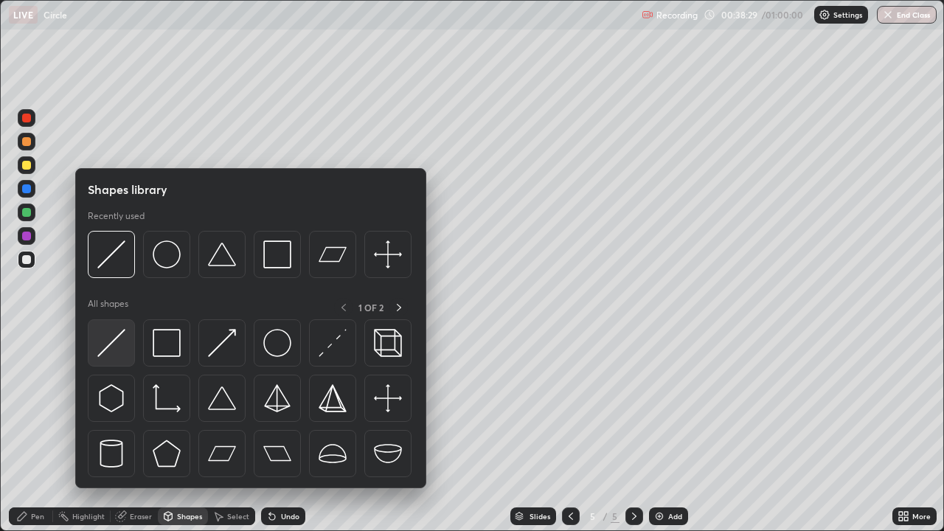
click at [118, 348] on img at bounding box center [111, 343] width 28 height 28
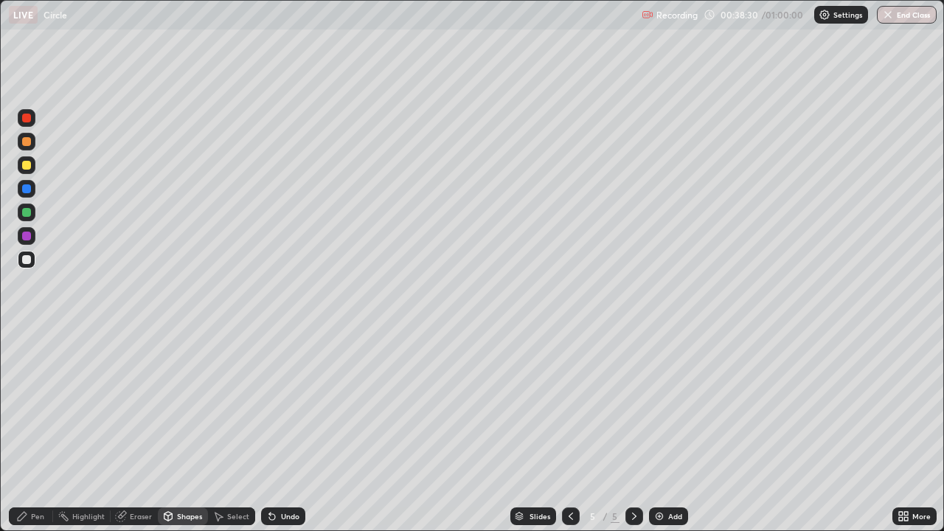
click at [26, 213] on div at bounding box center [26, 212] width 9 height 9
click at [27, 166] on div at bounding box center [26, 165] width 9 height 9
click at [34, 406] on div "Pen" at bounding box center [37, 516] width 13 height 7
click at [140, 406] on div "Eraser" at bounding box center [141, 516] width 22 height 7
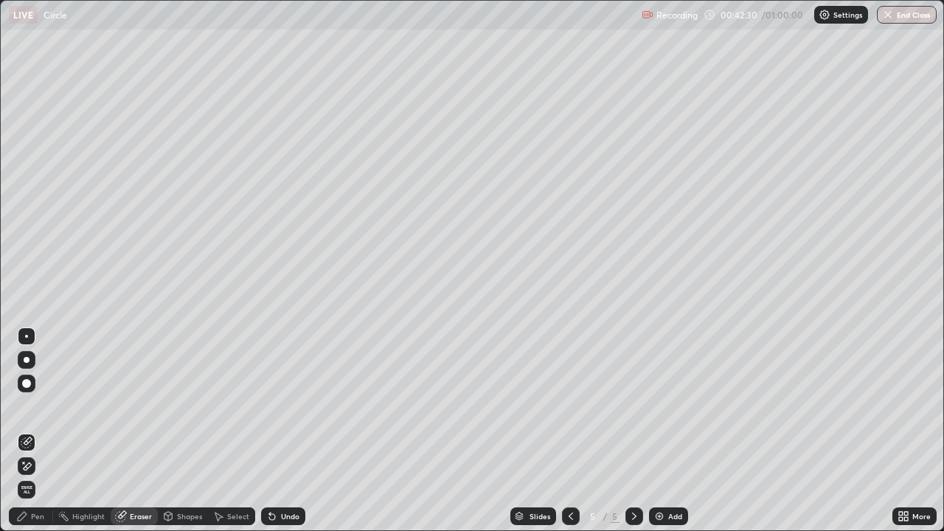
click at [25, 406] on icon at bounding box center [22, 516] width 9 height 9
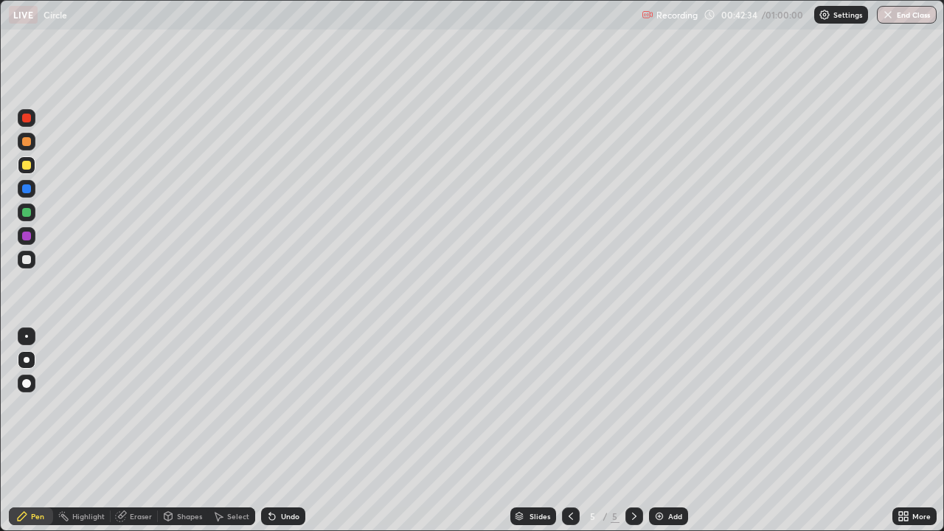
click at [272, 406] on icon at bounding box center [272, 516] width 12 height 12
click at [277, 406] on div "Undo" at bounding box center [283, 517] width 44 height 18
click at [288, 406] on div "Undo" at bounding box center [290, 516] width 18 height 7
click at [134, 406] on div "Eraser" at bounding box center [141, 516] width 22 height 7
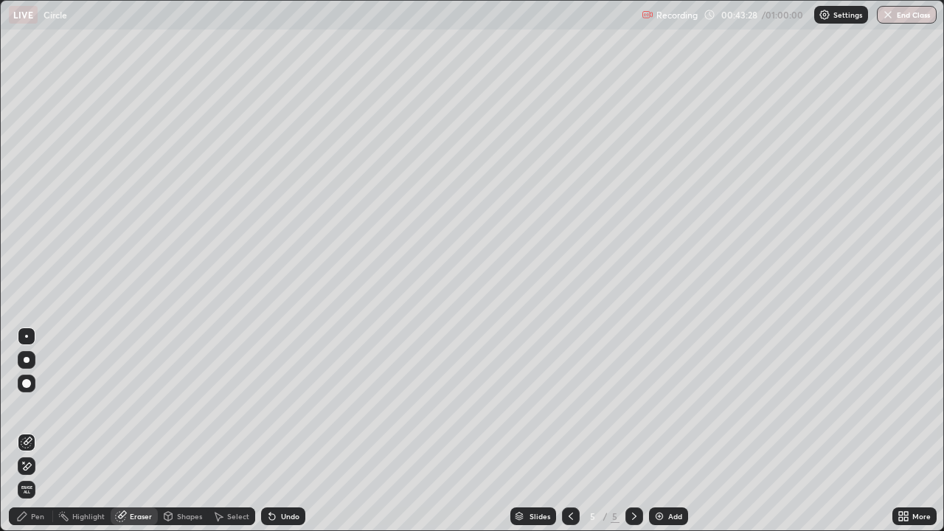
click at [32, 406] on icon at bounding box center [27, 466] width 12 height 13
click at [21, 406] on icon at bounding box center [22, 516] width 12 height 12
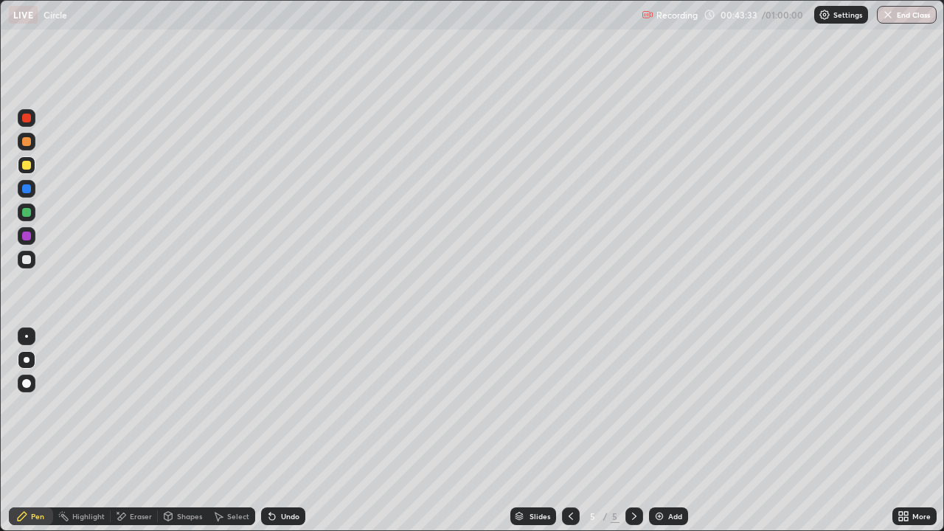
click at [24, 257] on div at bounding box center [26, 259] width 9 height 9
click at [294, 406] on div "Undo" at bounding box center [283, 517] width 44 height 18
click at [272, 406] on icon at bounding box center [272, 517] width 6 height 6
click at [277, 406] on div "Undo" at bounding box center [283, 517] width 44 height 18
click at [127, 406] on div "Eraser" at bounding box center [134, 517] width 47 height 18
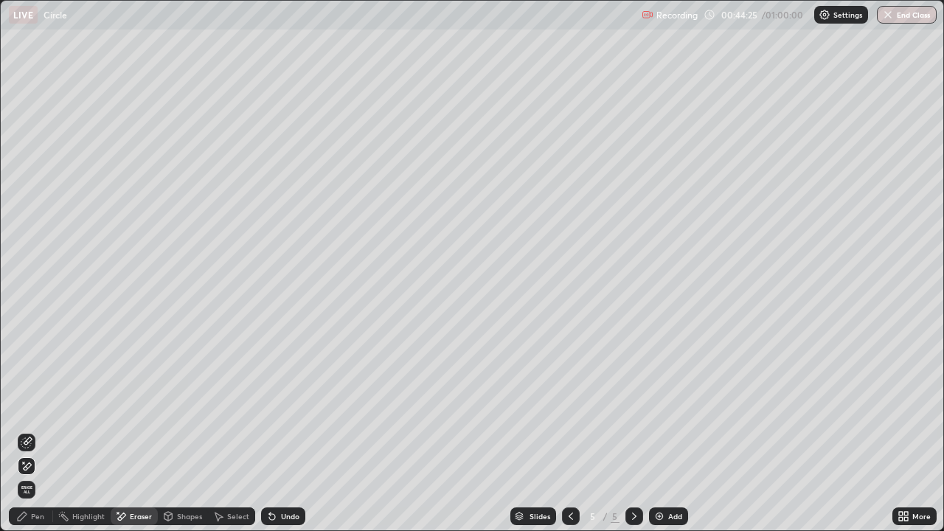
click at [37, 406] on div "Pen" at bounding box center [31, 517] width 44 height 18
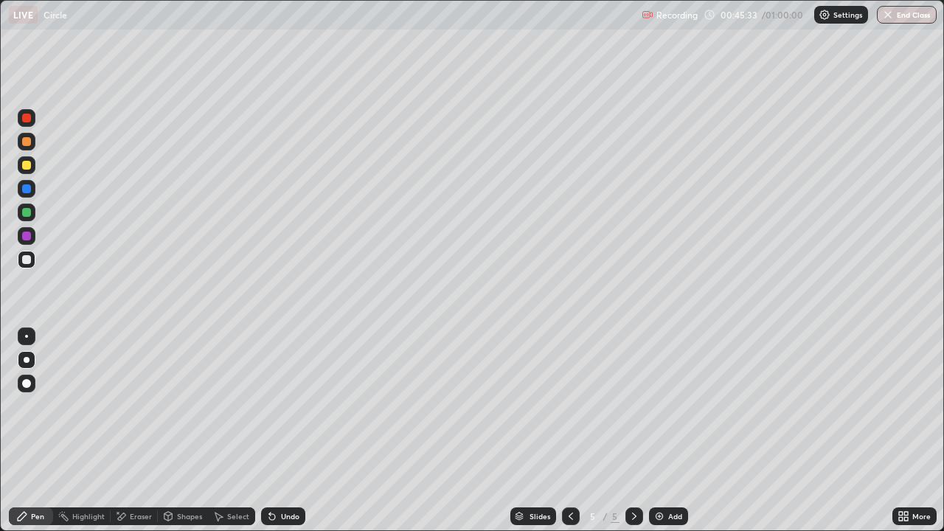
click at [910, 15] on button "End Class" at bounding box center [907, 15] width 60 height 18
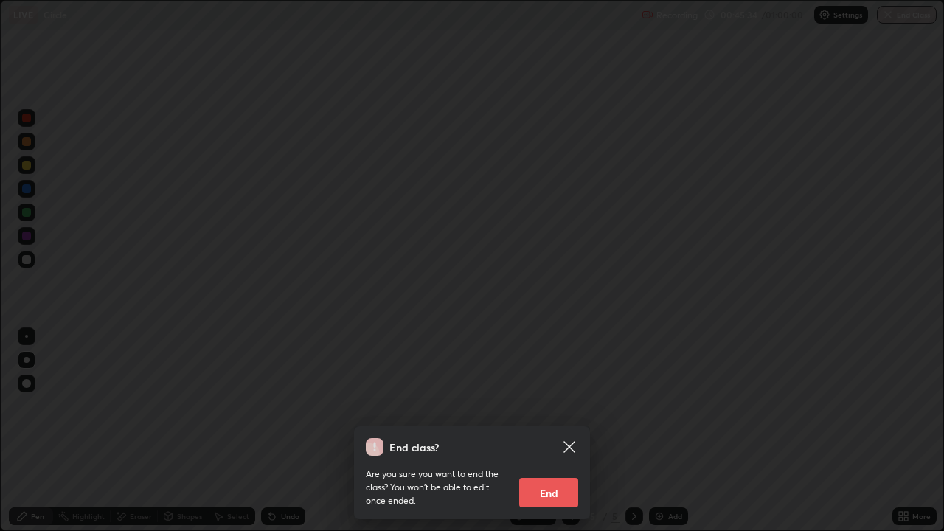
click at [547, 406] on button "End" at bounding box center [548, 493] width 59 height 30
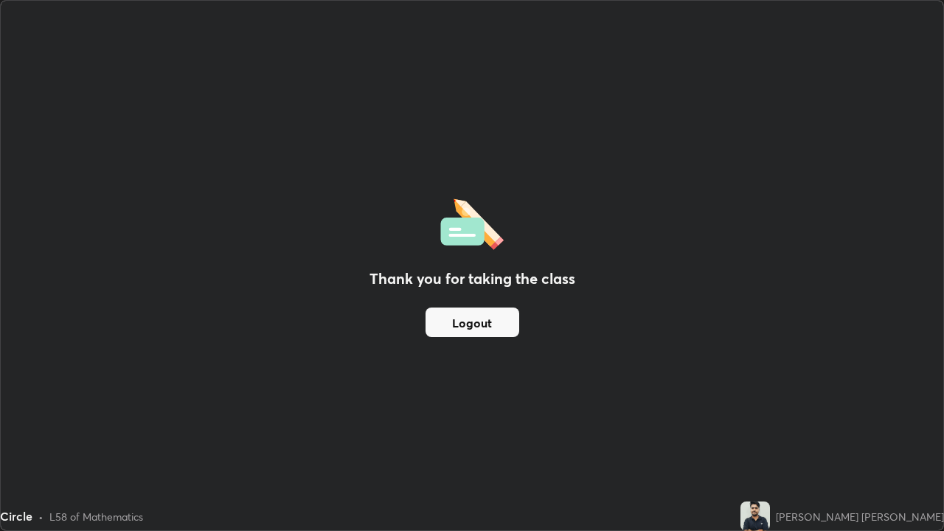
click at [492, 319] on button "Logout" at bounding box center [473, 323] width 94 height 30
click at [484, 321] on button "Logout" at bounding box center [473, 323] width 94 height 30
